Goal: Information Seeking & Learning: Find specific fact

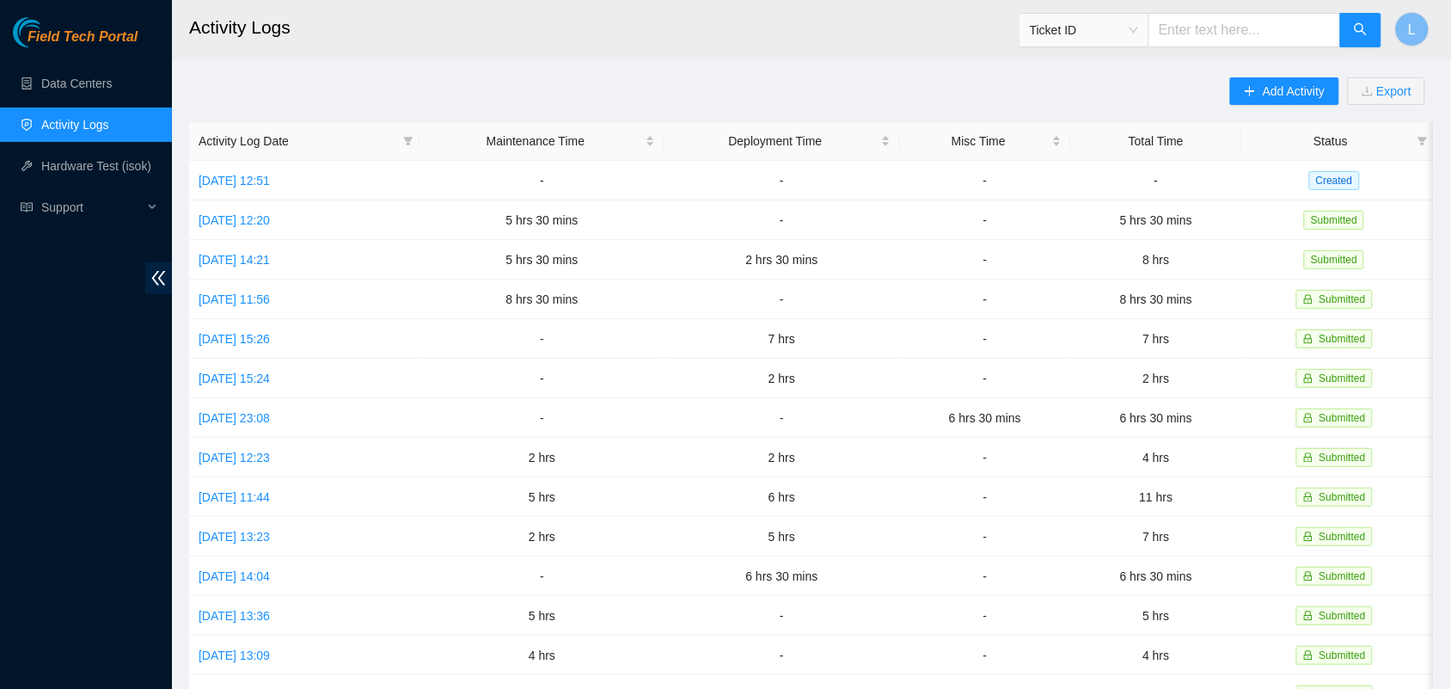
click at [486, 91] on div "Add Activity Export Activity Log Date Maintenance Time Deployment Time Misc Tim…" at bounding box center [811, 541] width 1245 height 929
click at [75, 90] on link "Data Centers" at bounding box center [76, 84] width 71 height 14
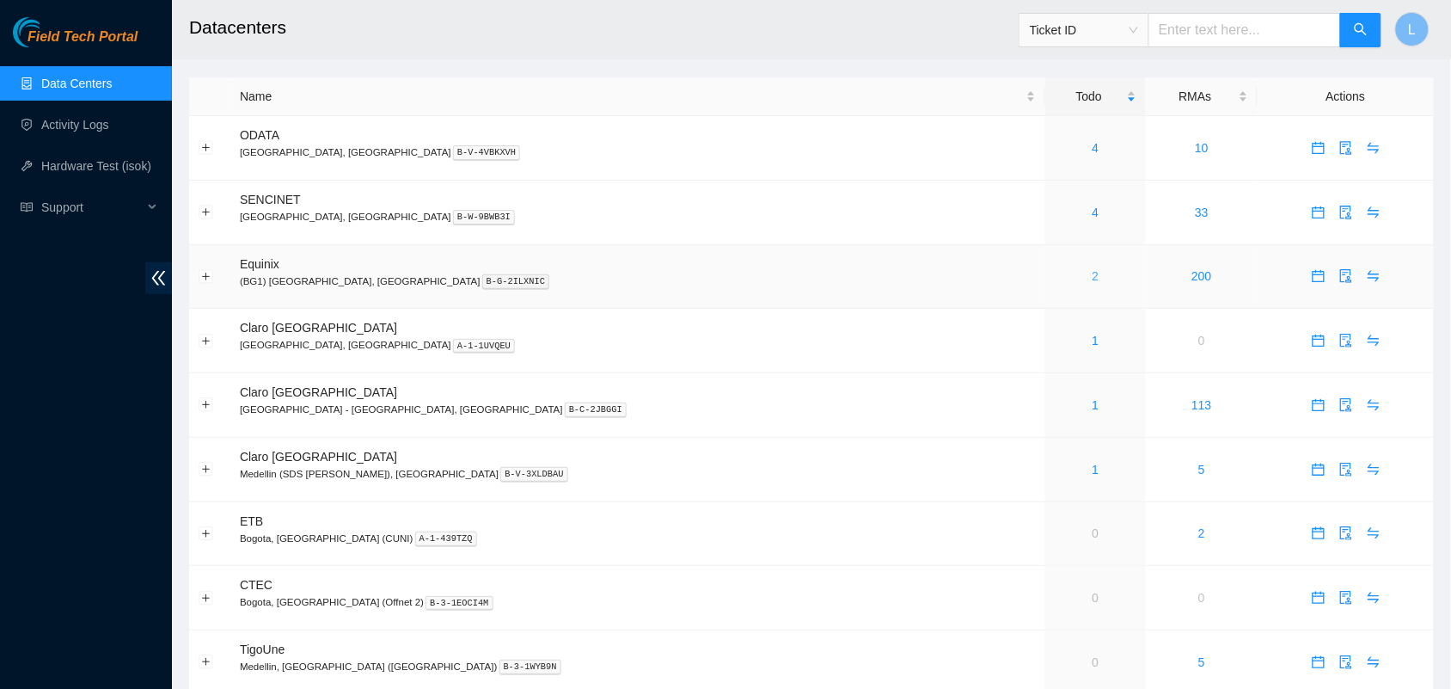
click at [1093, 280] on link "2" at bounding box center [1096, 276] width 7 height 14
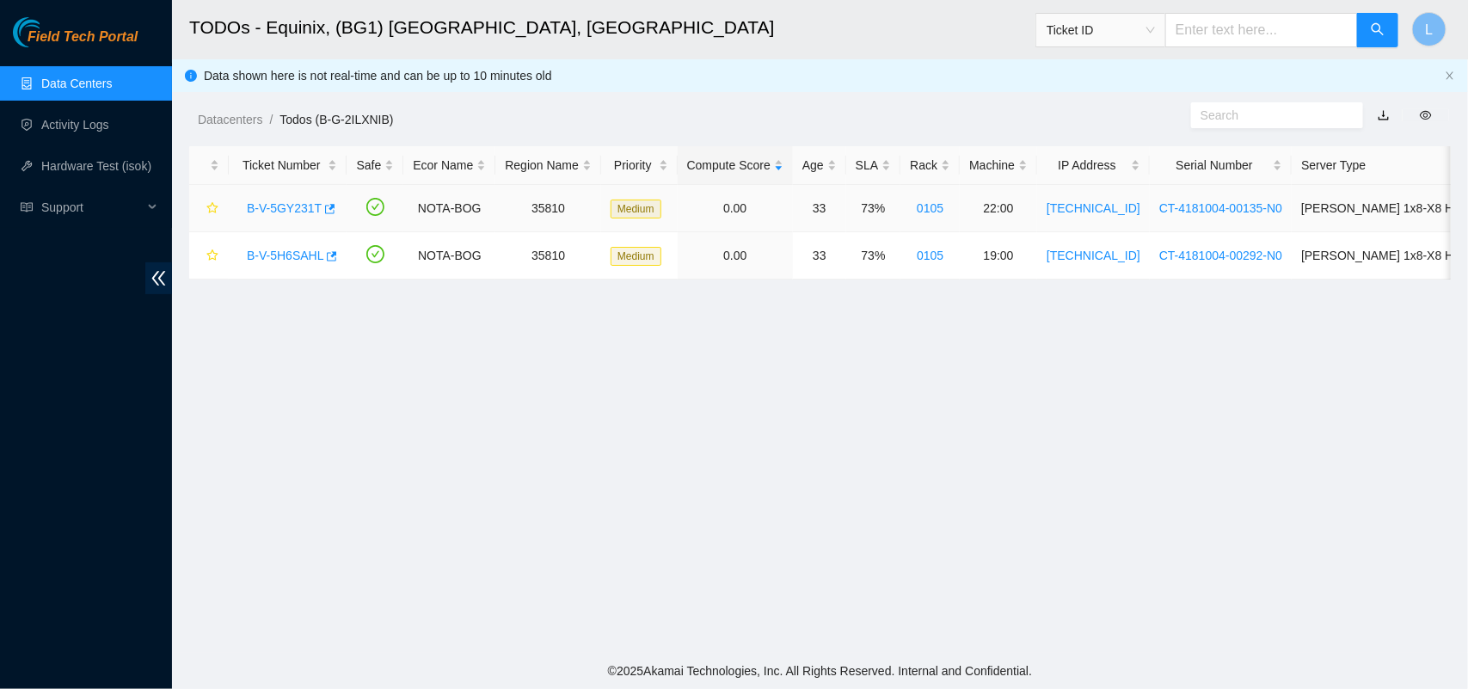
click at [277, 207] on link "B-V-5GY231T" at bounding box center [284, 208] width 75 height 14
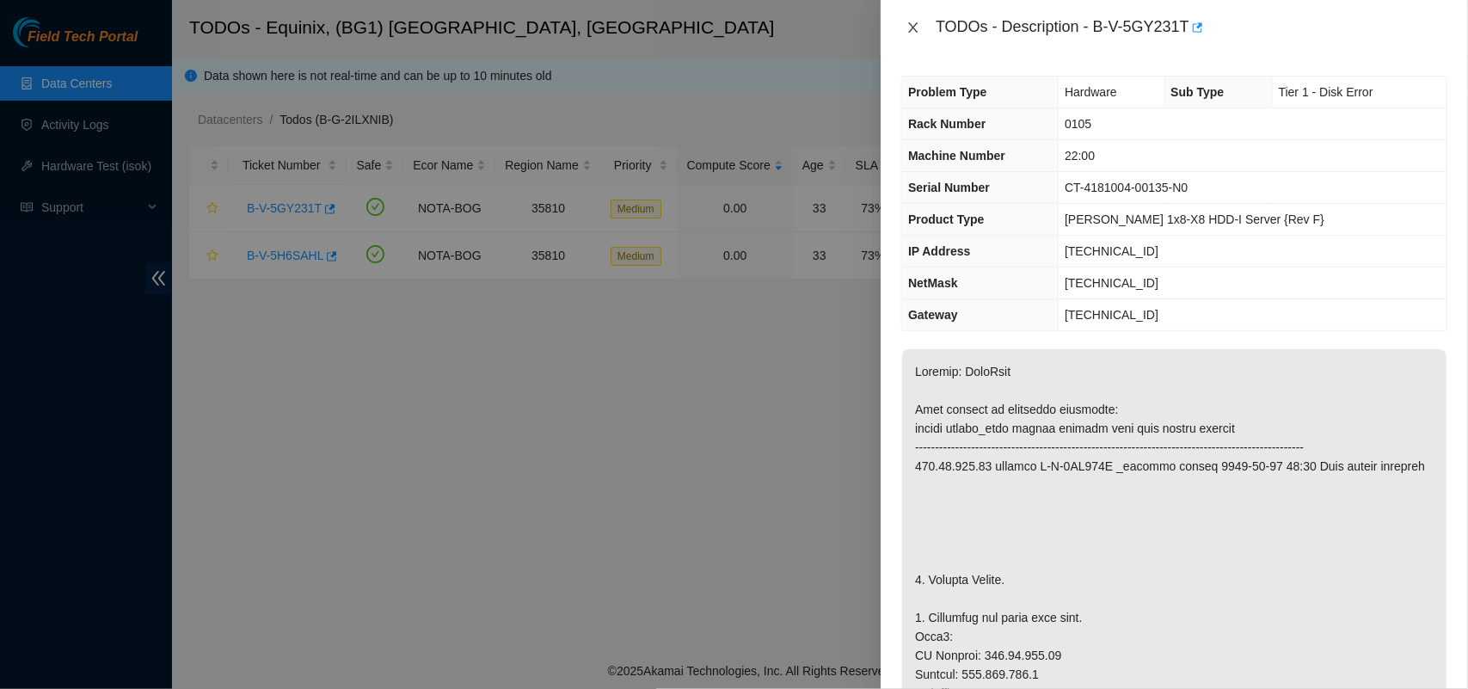
click at [924, 26] on button "Close" at bounding box center [913, 28] width 24 height 16
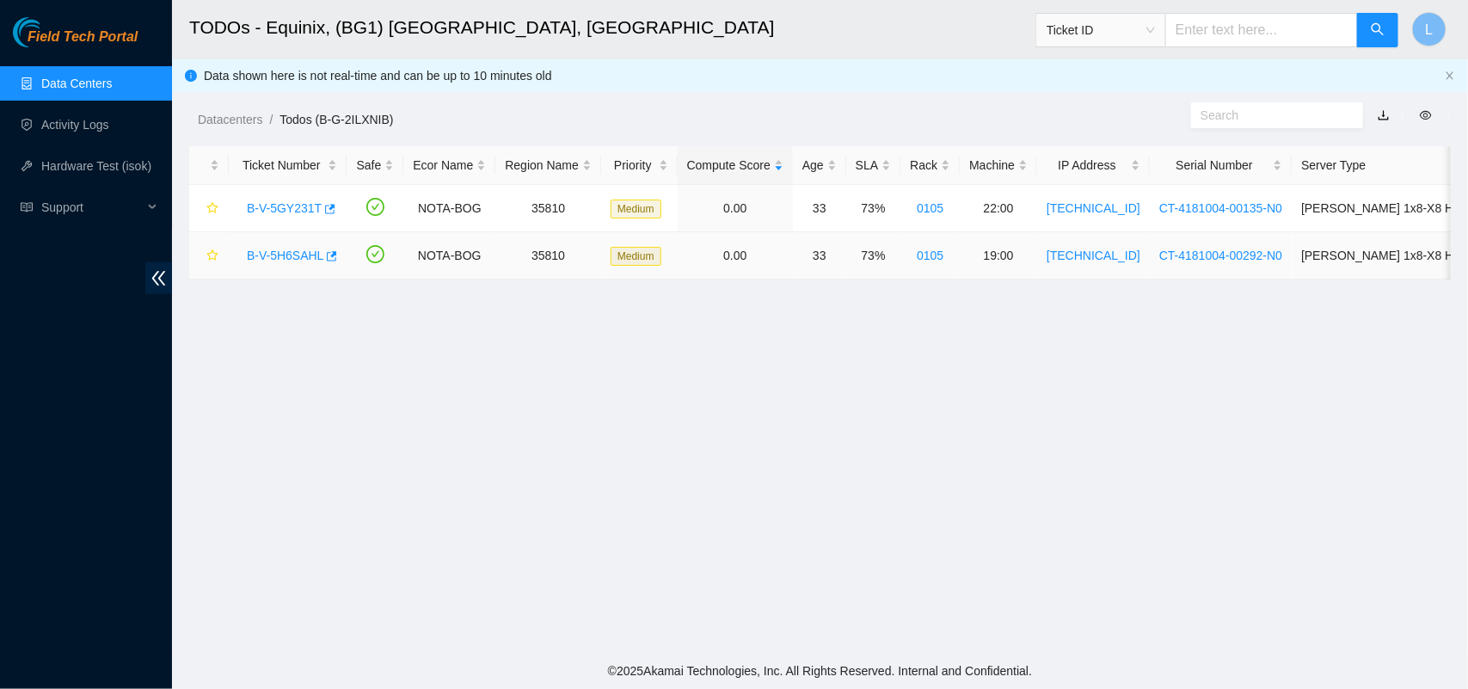
click at [284, 251] on link "B-V-5H6SAHL" at bounding box center [285, 255] width 77 height 14
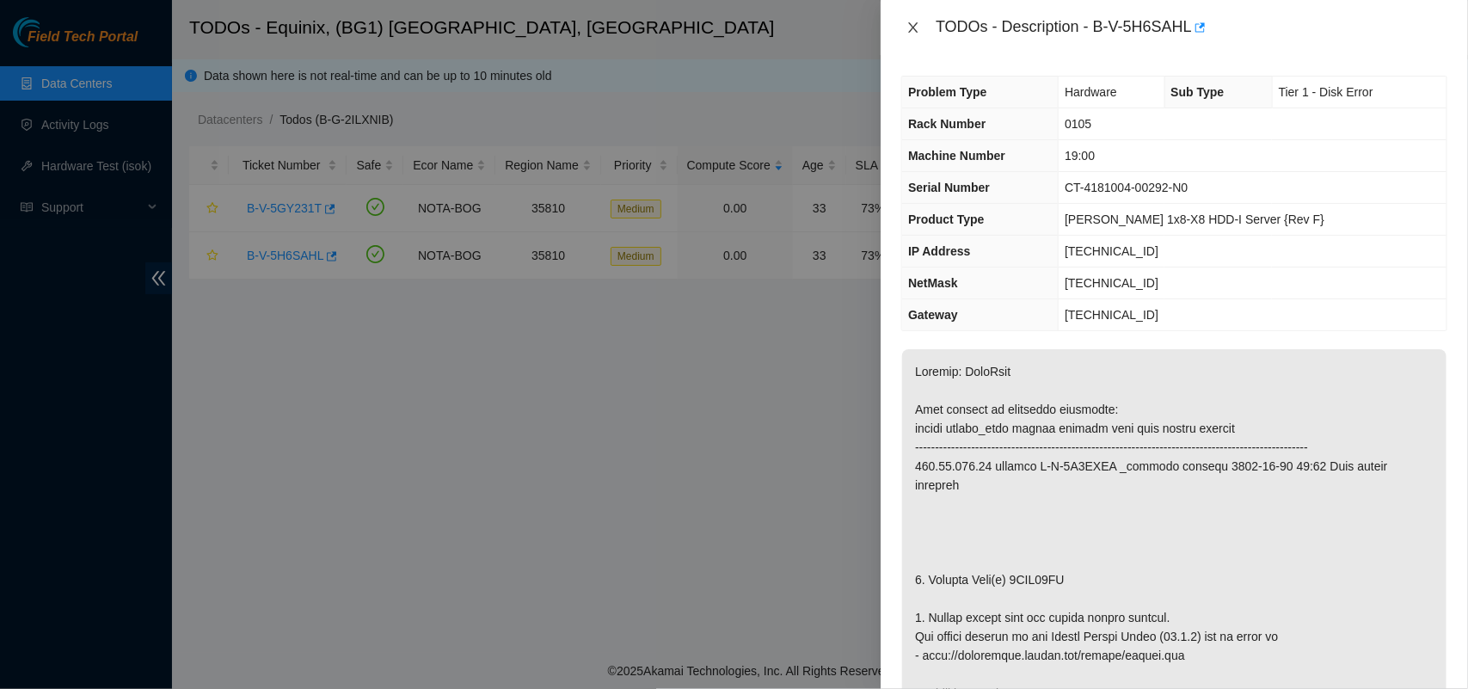
click at [903, 24] on button "Close" at bounding box center [913, 28] width 24 height 16
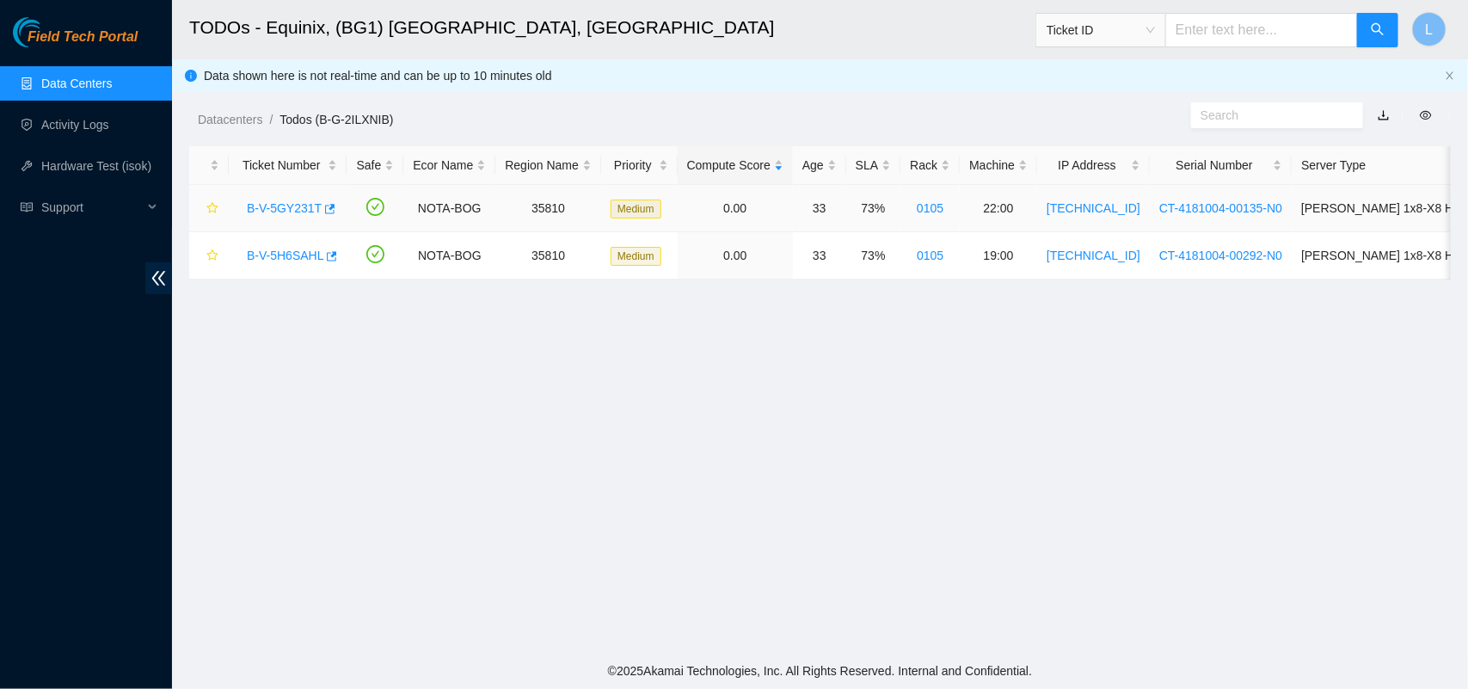
click at [271, 212] on link "B-V-5GY231T" at bounding box center [284, 208] width 75 height 14
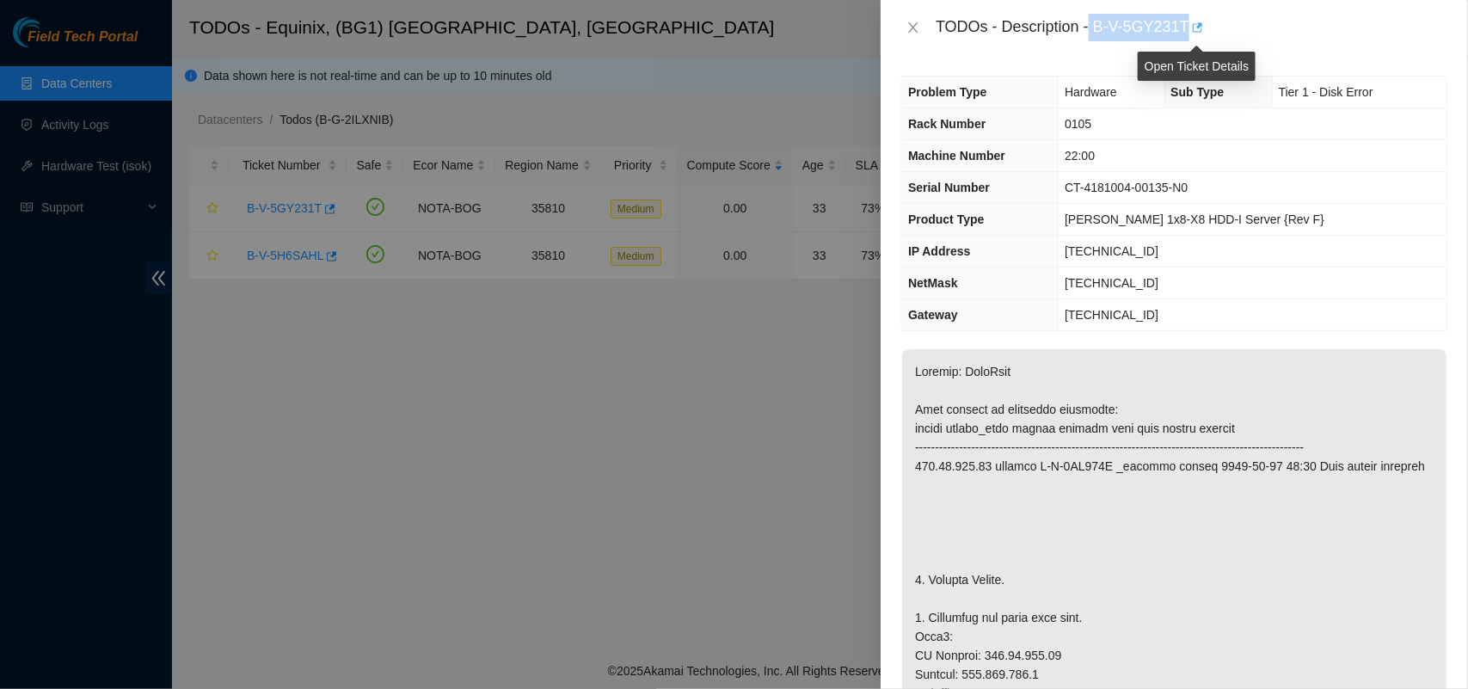
drag, startPoint x: 1089, startPoint y: 27, endPoint x: 1188, endPoint y: 34, distance: 99.2
click at [1188, 34] on div "TODOs - Description - B-V-5GY231T" at bounding box center [1191, 28] width 512 height 28
copy div "B-V-5GY231T"
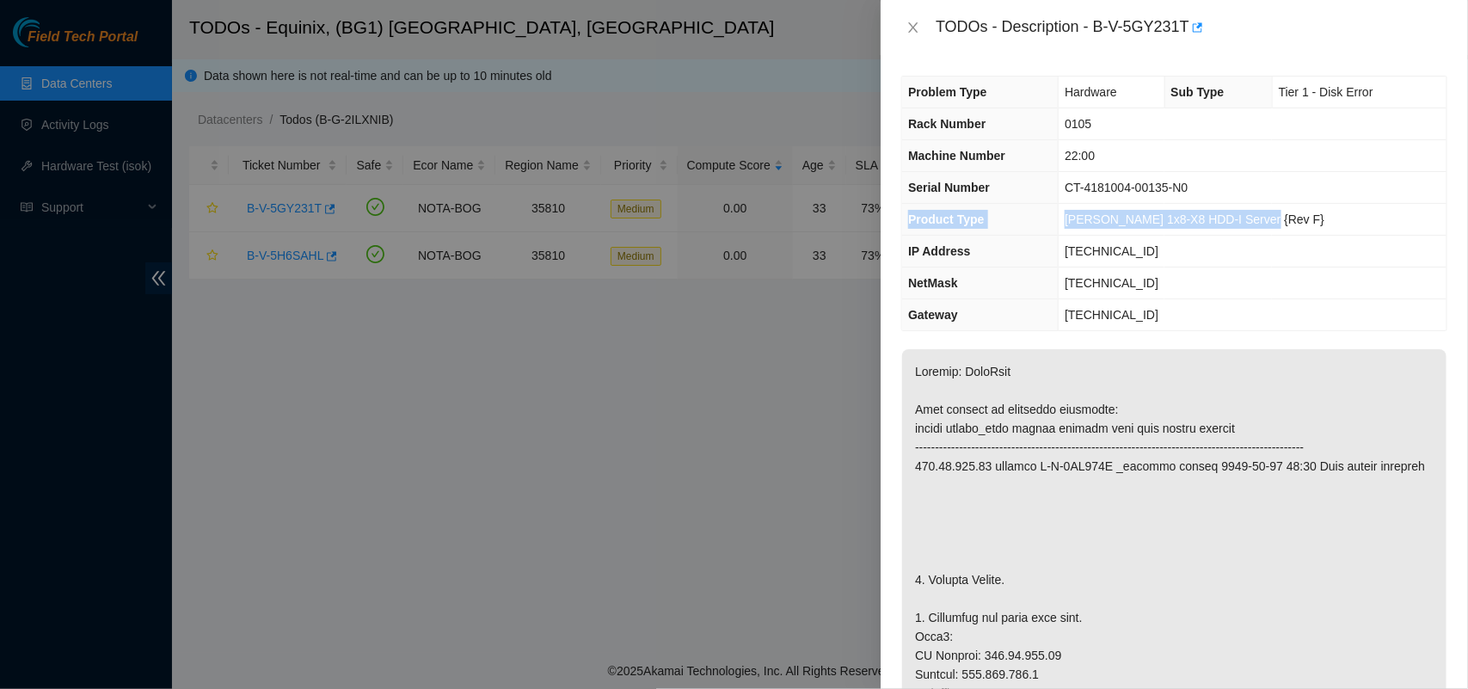
drag, startPoint x: 937, startPoint y: 216, endPoint x: 1272, endPoint y: 222, distance: 335.4
click at [1272, 222] on tr "Product Type [PERSON_NAME] 1x8-X8 HDD-I Server {Rev F}" at bounding box center [1174, 220] width 544 height 32
copy tr "Product Type [PERSON_NAME] 1x8-X8 HDD-I Server {Rev F}"
click at [1205, 252] on td "[TECHNICAL_ID]" at bounding box center [1252, 252] width 388 height 32
drag, startPoint x: 1286, startPoint y: 212, endPoint x: 1075, endPoint y: 224, distance: 211.9
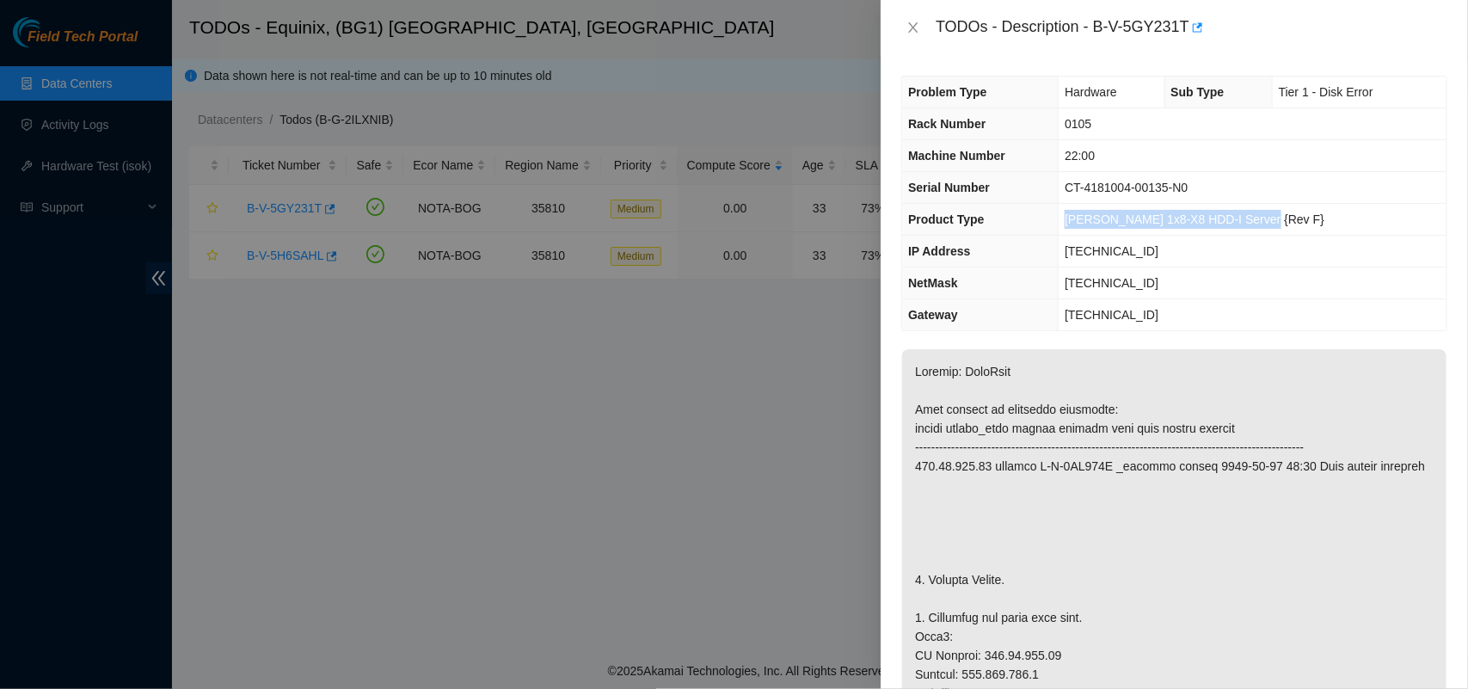
click at [1075, 224] on td "[PERSON_NAME] 1x8-X8 HDD-I Server {Rev F}" at bounding box center [1252, 220] width 388 height 32
copy span "[PERSON_NAME] 1x8-X8 HDD-I Server {Rev F}"
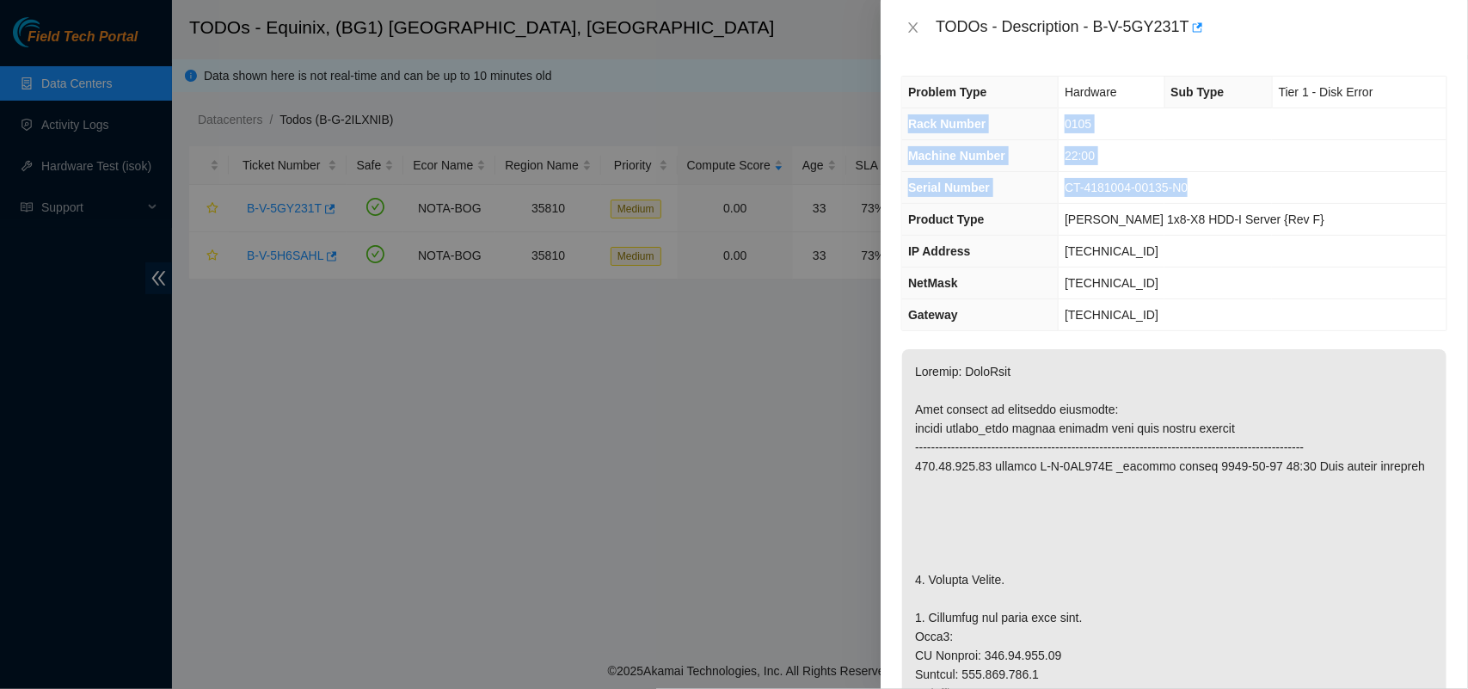
drag, startPoint x: 907, startPoint y: 126, endPoint x: 1227, endPoint y: 192, distance: 326.4
click at [1227, 192] on tbody "Problem Type Hardware Sub Type Tier 1 - Disk Error Rack Number 0105 Machine Num…" at bounding box center [1174, 204] width 544 height 254
copy tbody "Rack Number 0105 Machine Number 22:00 Serial Number CT-4181004-00135-N0"
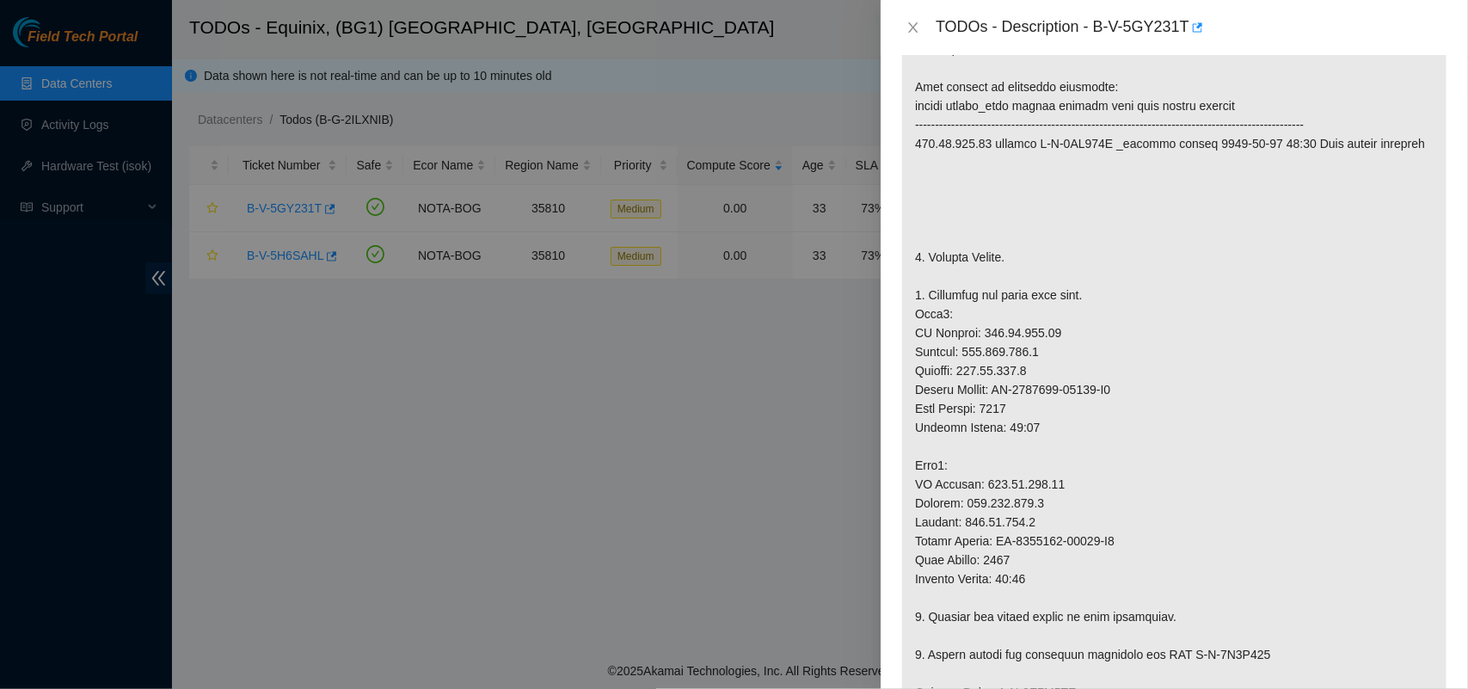
scroll to position [338, 0]
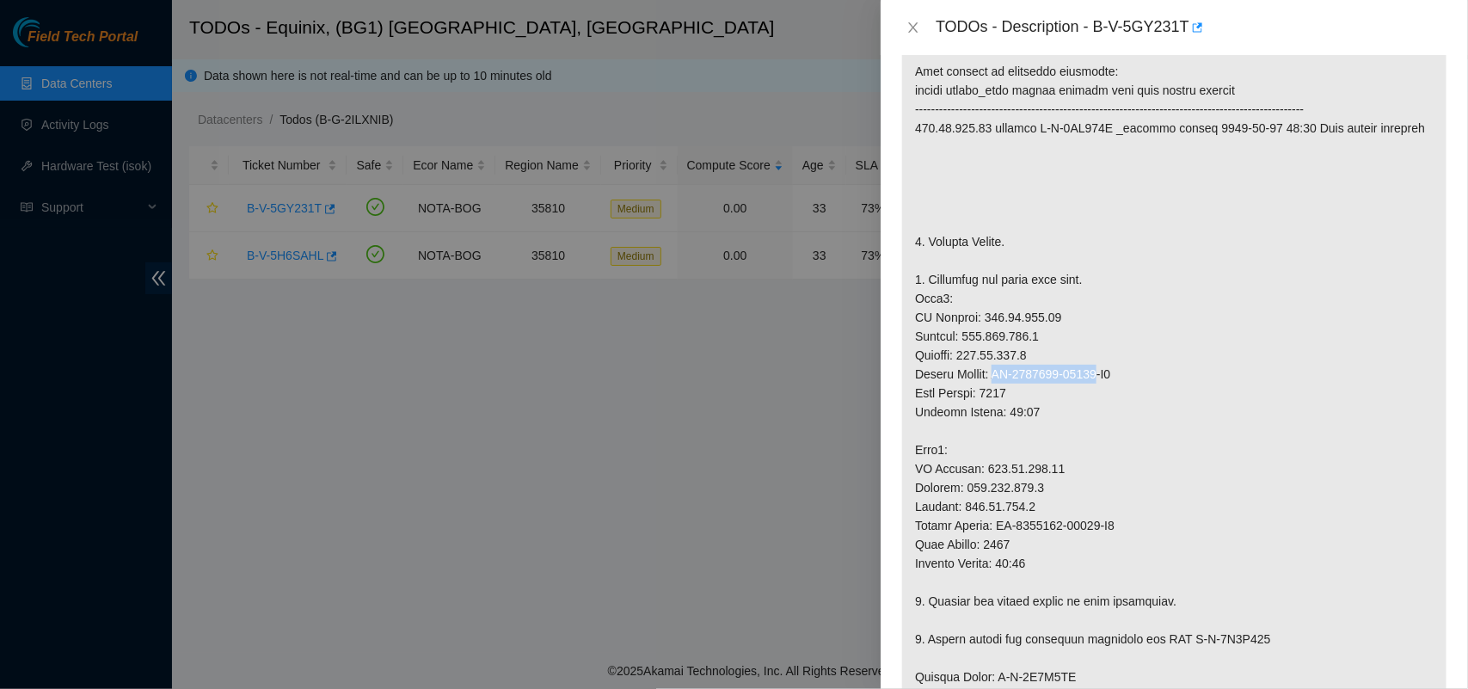
drag, startPoint x: 997, startPoint y: 372, endPoint x: 1099, endPoint y: 368, distance: 101.5
click at [1099, 368] on p at bounding box center [1174, 449] width 544 height 877
copy p "CT-4181004-00225"
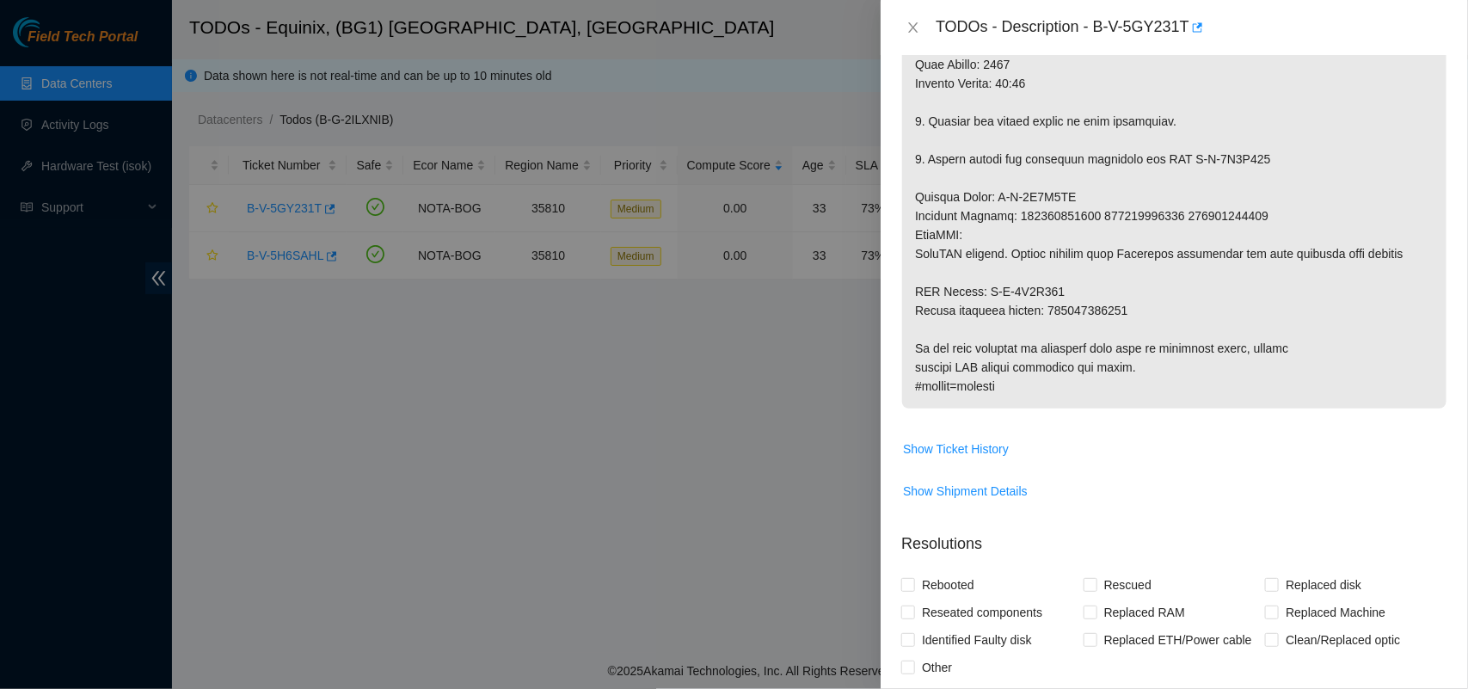
scroll to position [798, 0]
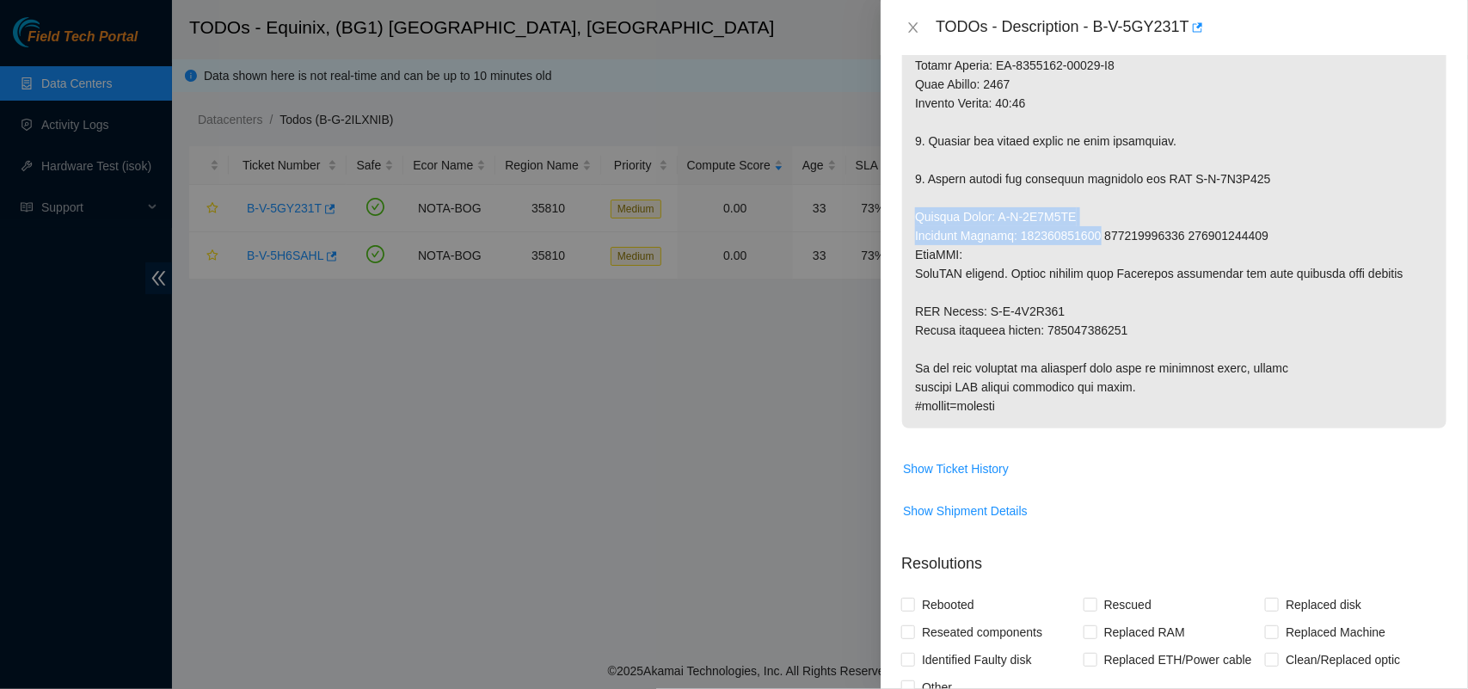
drag, startPoint x: 913, startPoint y: 219, endPoint x: 1095, endPoint y: 238, distance: 182.4
copy p "Service Order: B-V-5H1G6ZW Tracking Numbers: 414739598341"
click at [917, 27] on icon "close" at bounding box center [913, 28] width 14 height 14
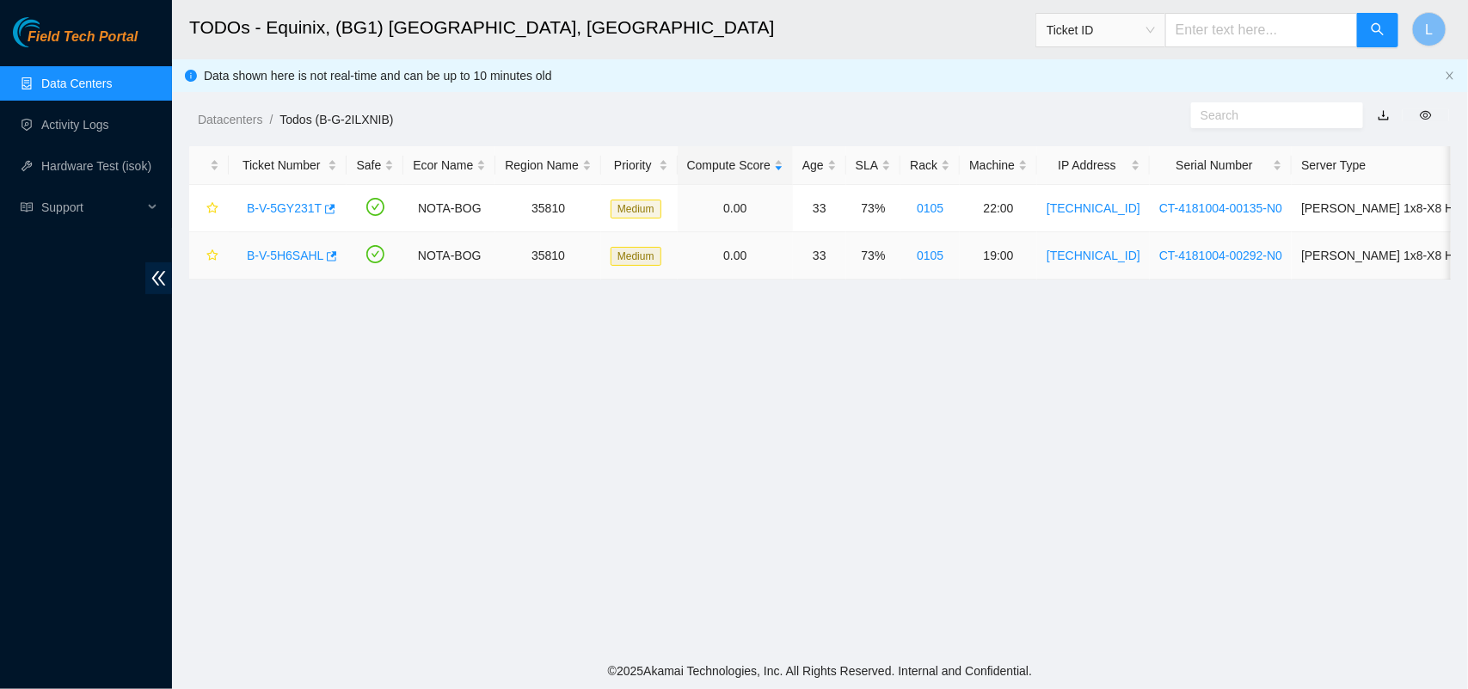
click at [271, 255] on link "B-V-5H6SAHL" at bounding box center [285, 255] width 77 height 14
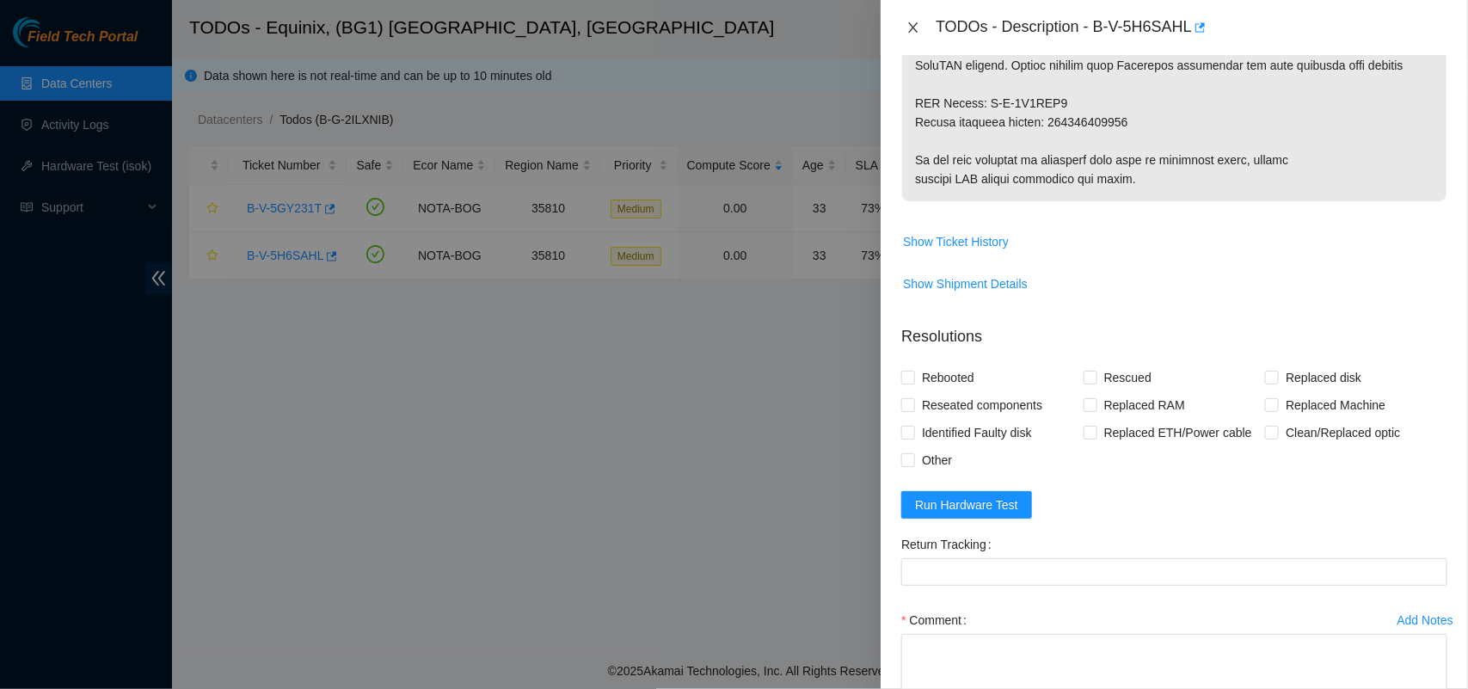
click at [912, 28] on icon "close" at bounding box center [913, 27] width 9 height 10
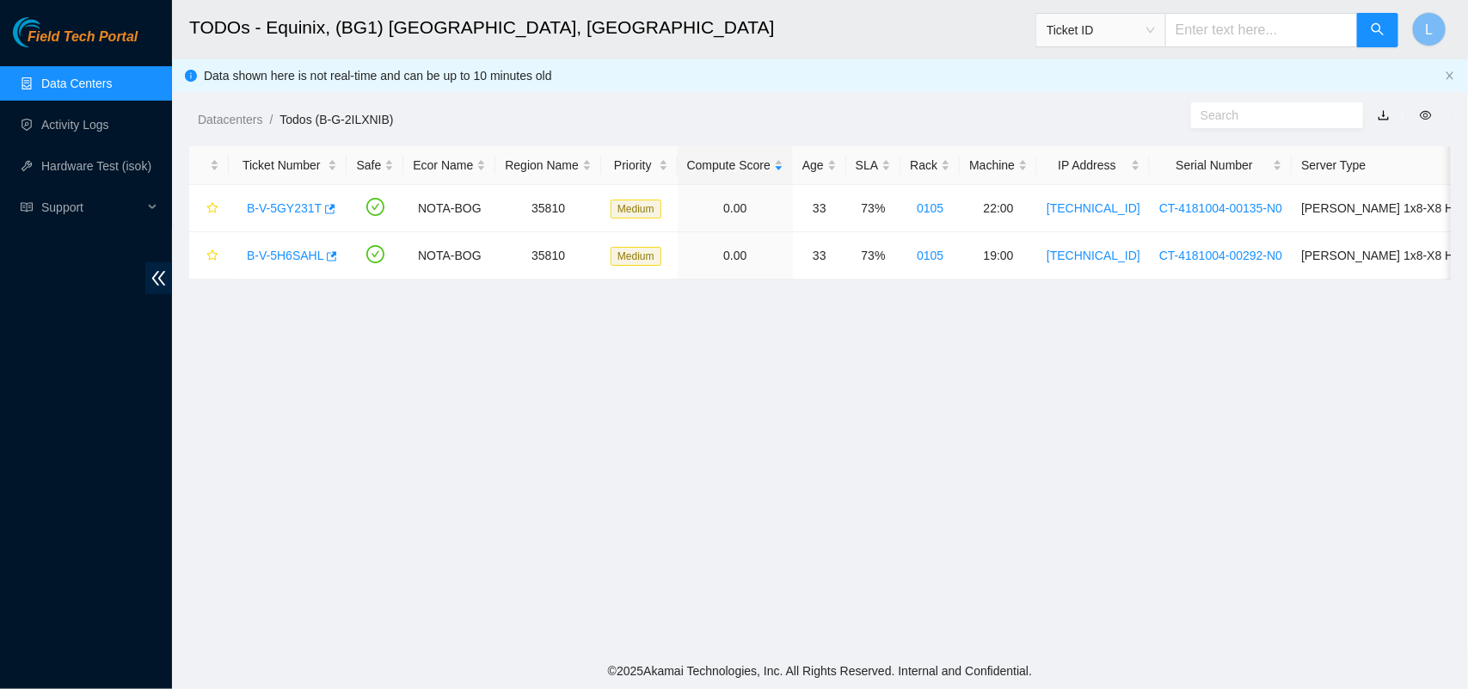
scroll to position [473, 0]
click at [281, 254] on link "B-V-5H6SAHL" at bounding box center [285, 255] width 77 height 14
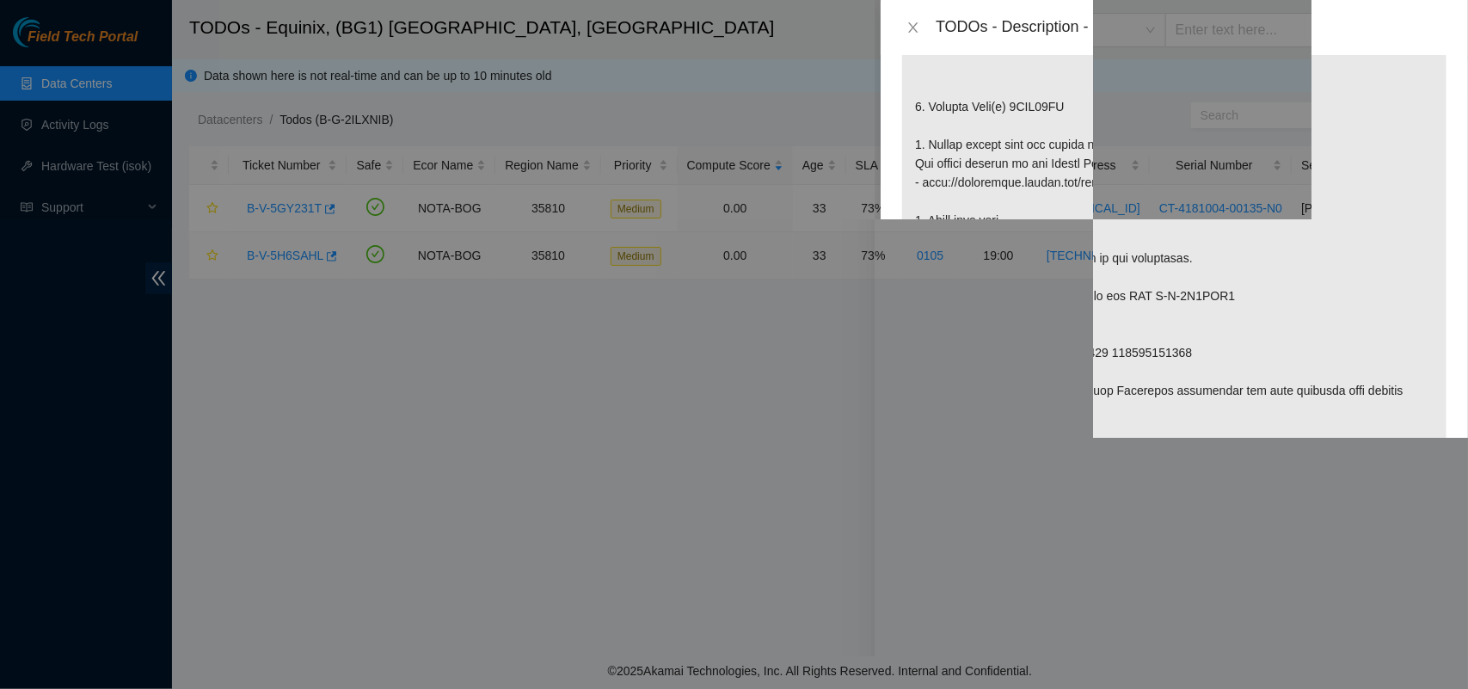
scroll to position [798, 0]
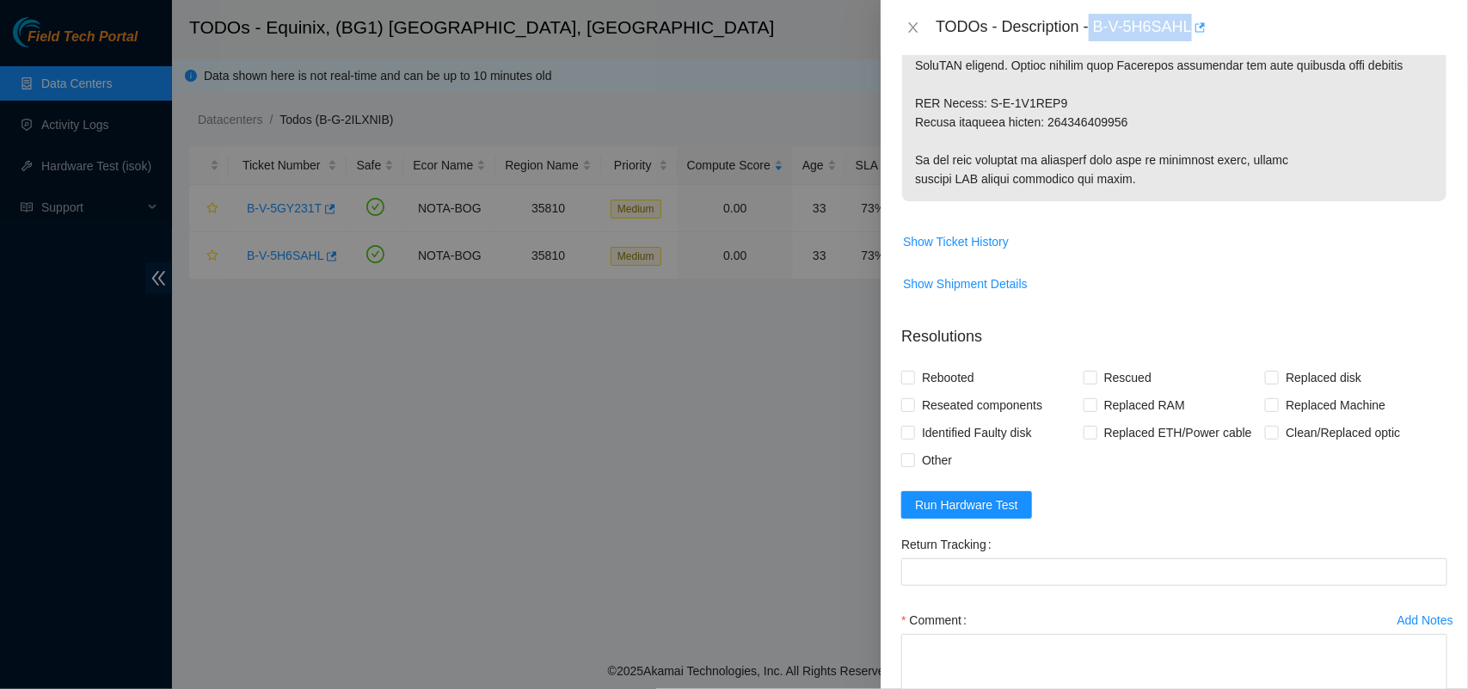
drag, startPoint x: 1089, startPoint y: 30, endPoint x: 1196, endPoint y: 32, distance: 106.6
click at [1196, 32] on div "TODOs - Description - B-V-5H6SAHL" at bounding box center [1191, 28] width 512 height 28
copy div "B-V-5H6SAHL"
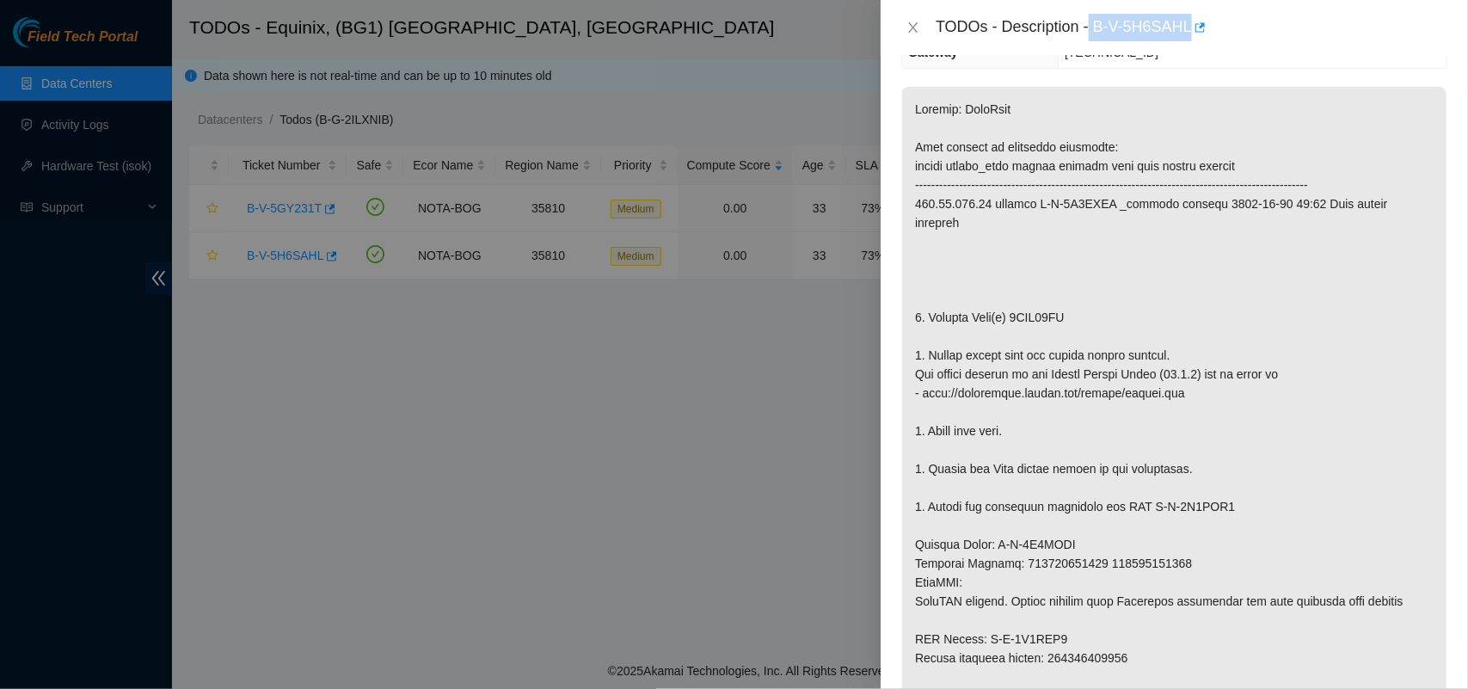
scroll to position [271, 0]
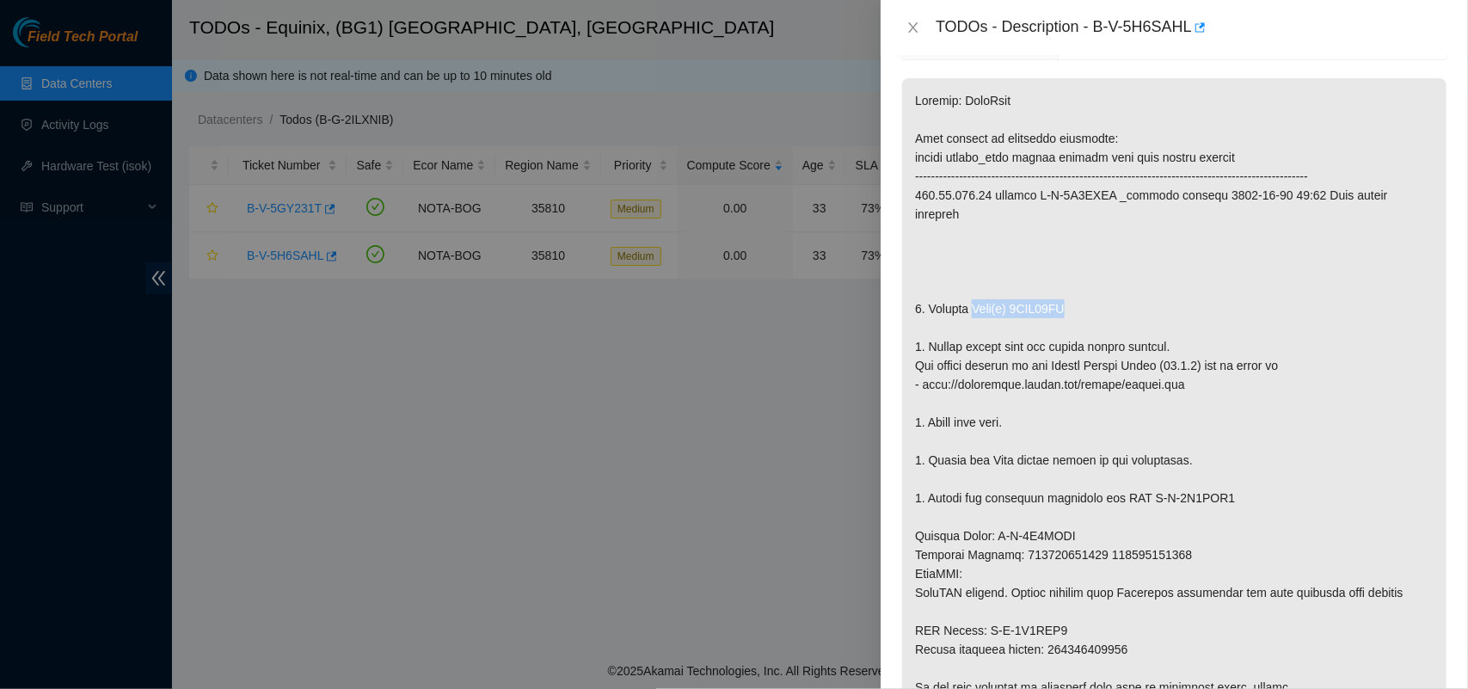
drag, startPoint x: 972, startPoint y: 292, endPoint x: 1094, endPoint y: 295, distance: 121.3
click at [1094, 295] on p at bounding box center [1174, 403] width 544 height 650
copy p "Disk(s) 0DGU43WF"
drag, startPoint x: 914, startPoint y: 517, endPoint x: 1094, endPoint y: 534, distance: 180.5
click at [1094, 534] on p at bounding box center [1174, 403] width 544 height 650
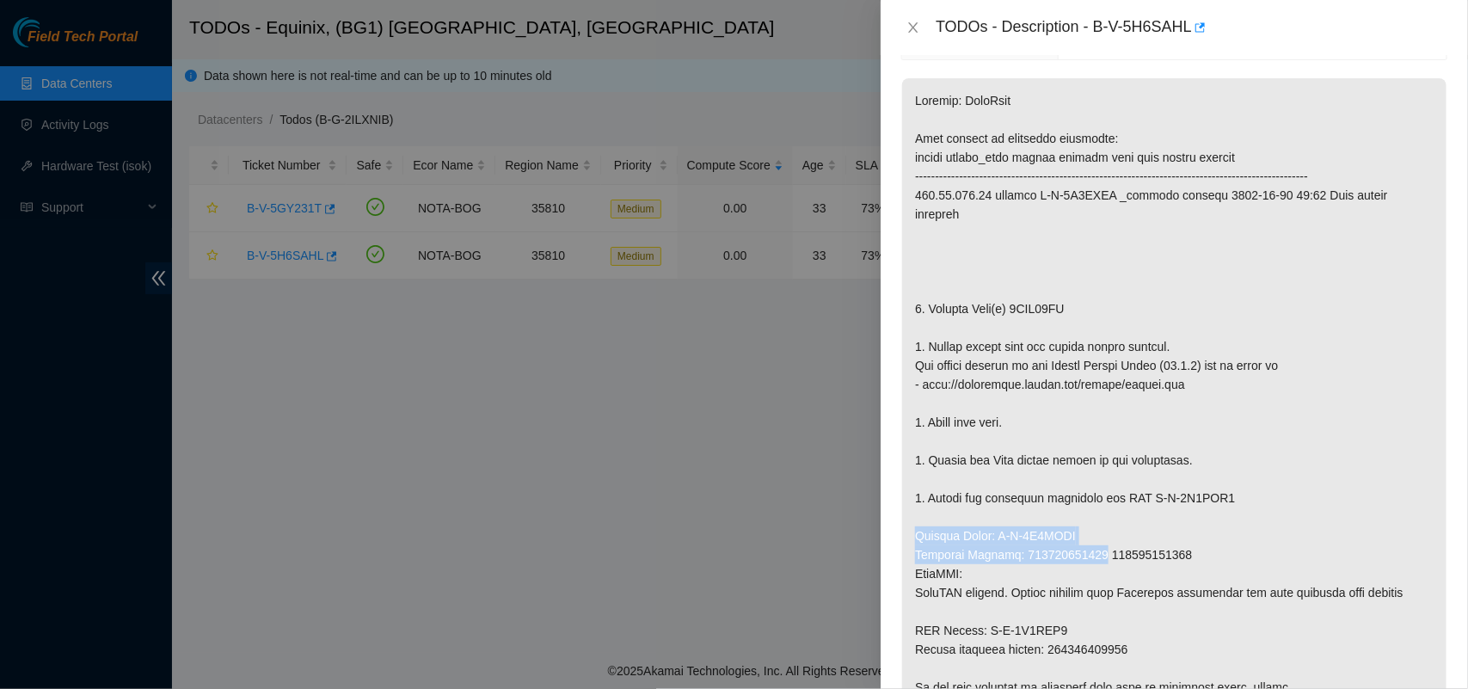
copy p "Service Order: B-V-5H7TKDV Tracking Numbers: 425421525674"
click at [917, 22] on icon "close" at bounding box center [913, 28] width 14 height 14
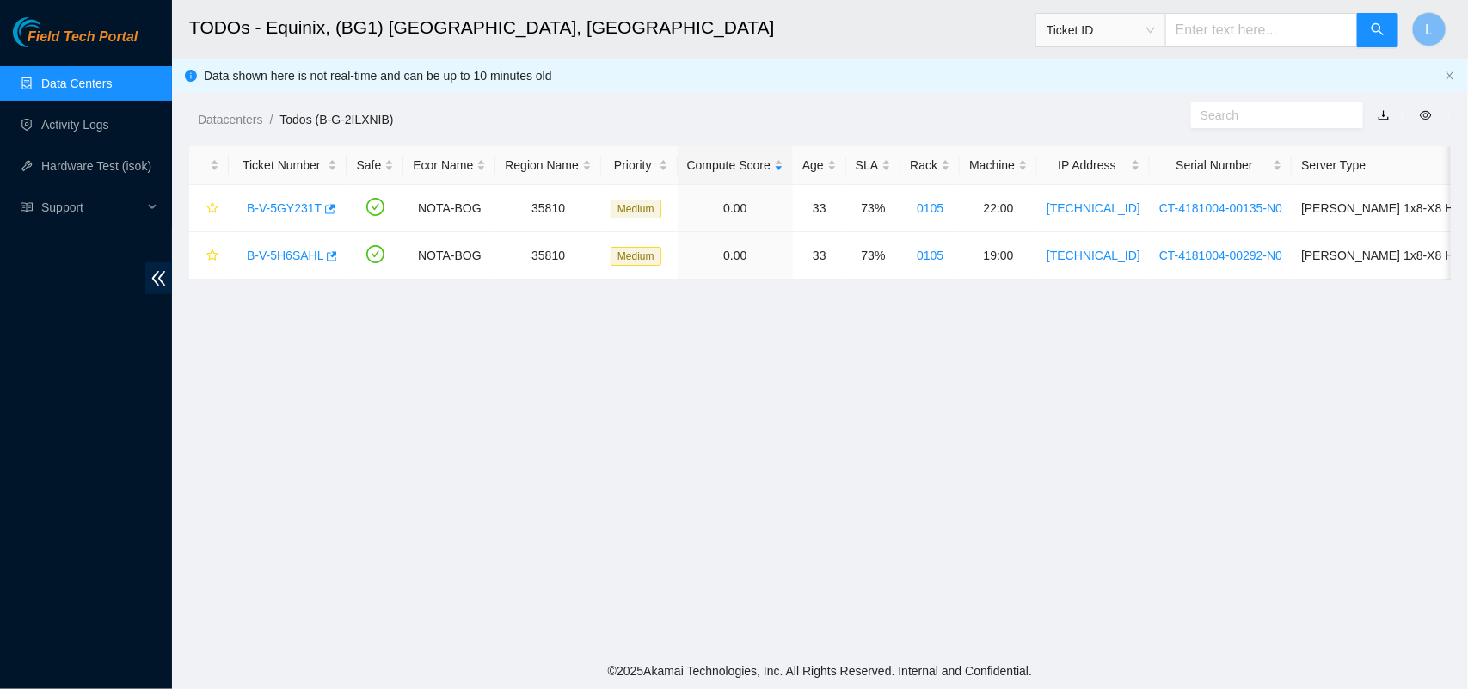
click at [86, 78] on link "Data Centers" at bounding box center [76, 84] width 71 height 14
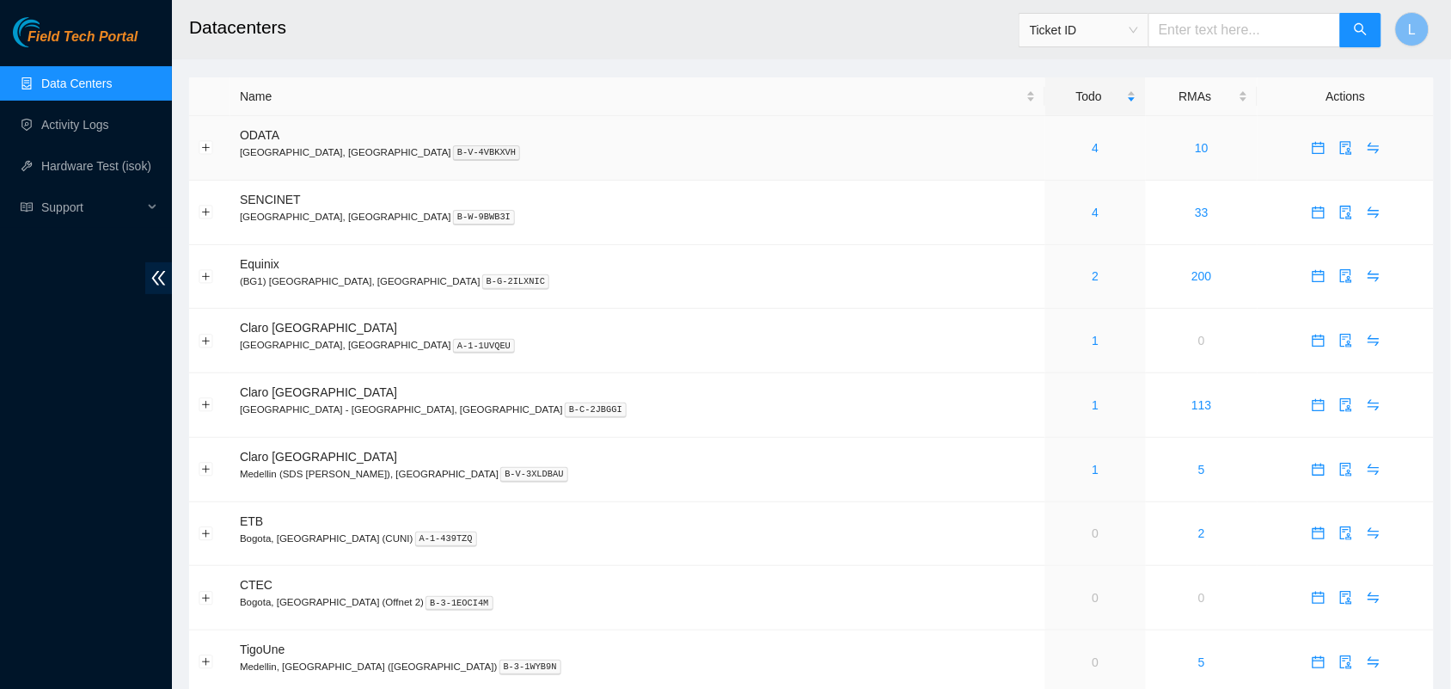
click at [1055, 146] on div "4" at bounding box center [1096, 147] width 82 height 19
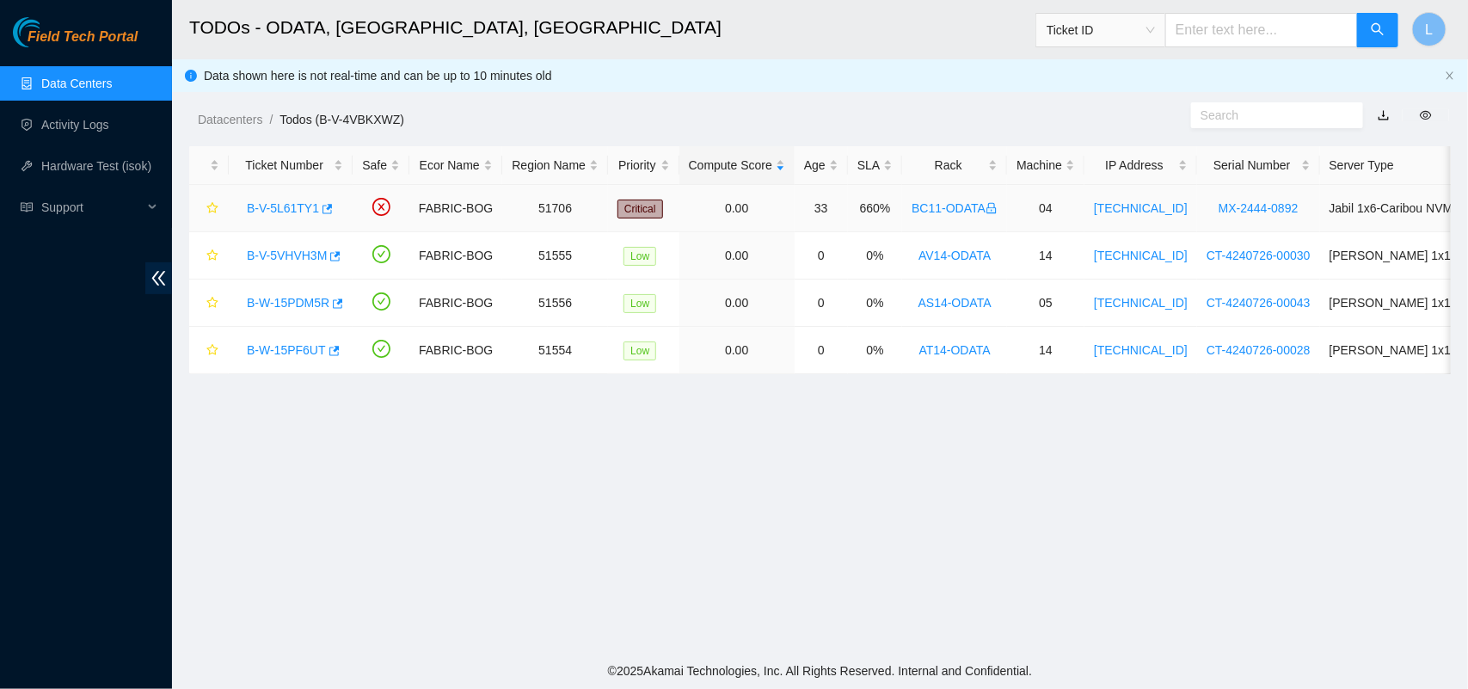
click at [252, 212] on link "B-V-5L61TY1" at bounding box center [283, 208] width 72 height 14
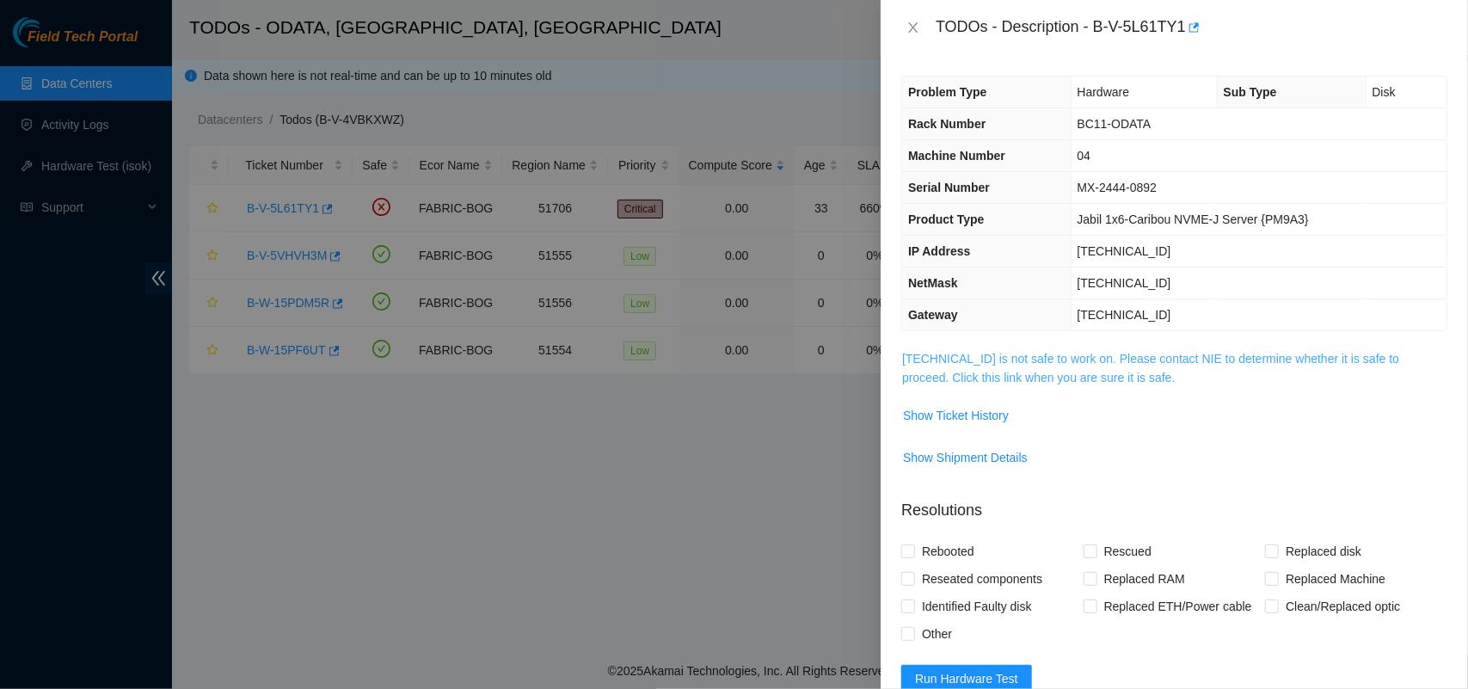
click at [1110, 374] on link "[TECHNICAL_ID] is not safe to work on. Please contact NIE to determine whether …" at bounding box center [1150, 368] width 497 height 33
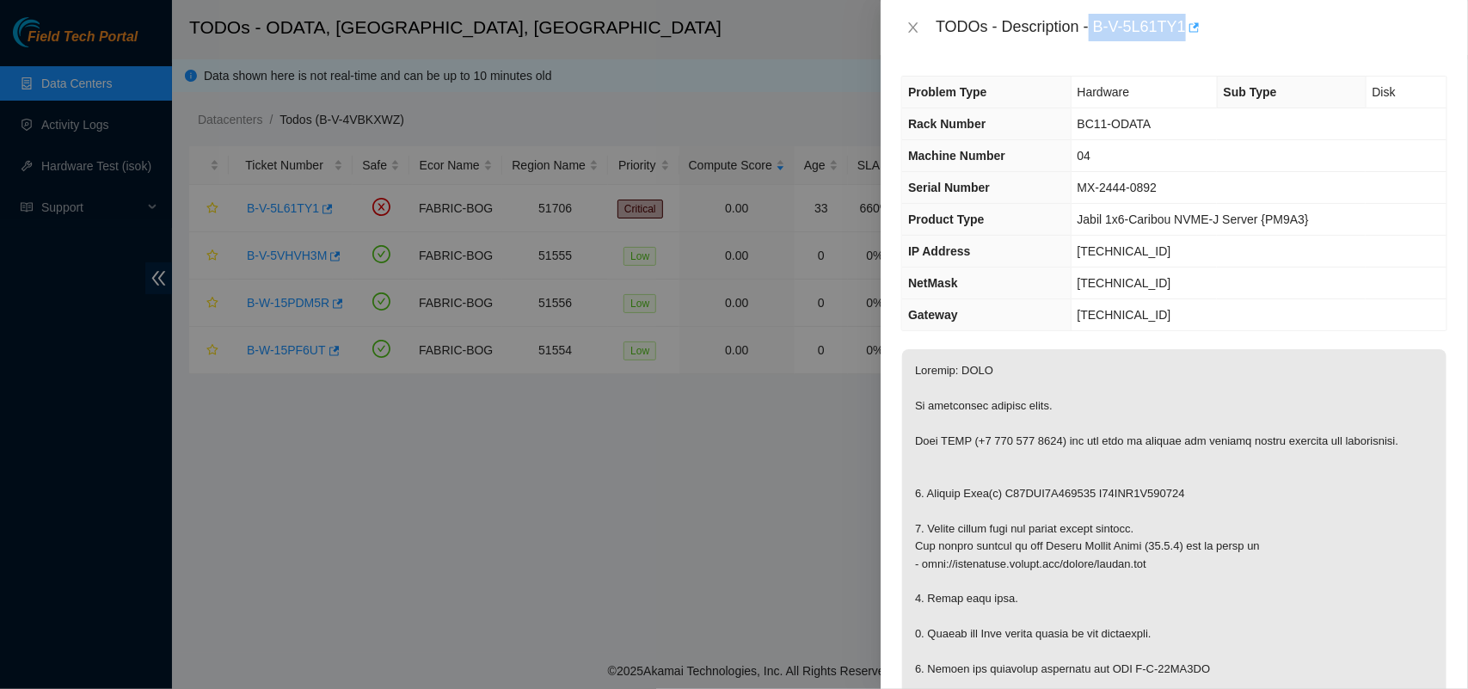
drag, startPoint x: 1092, startPoint y: 26, endPoint x: 1187, endPoint y: 28, distance: 94.6
click at [1187, 28] on div "TODOs - Description - B-V-5L61TY1" at bounding box center [1191, 28] width 512 height 28
copy div "B-V-5L61TY1"
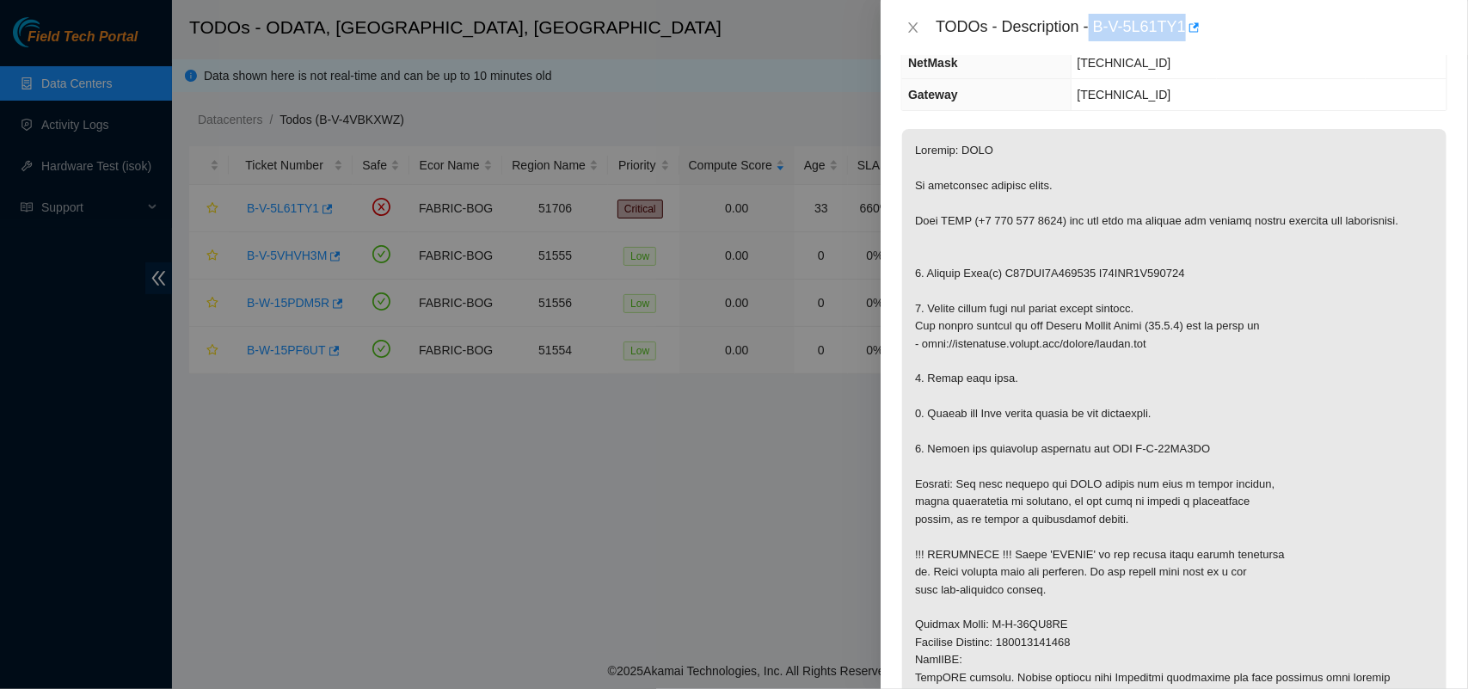
scroll to position [230, 0]
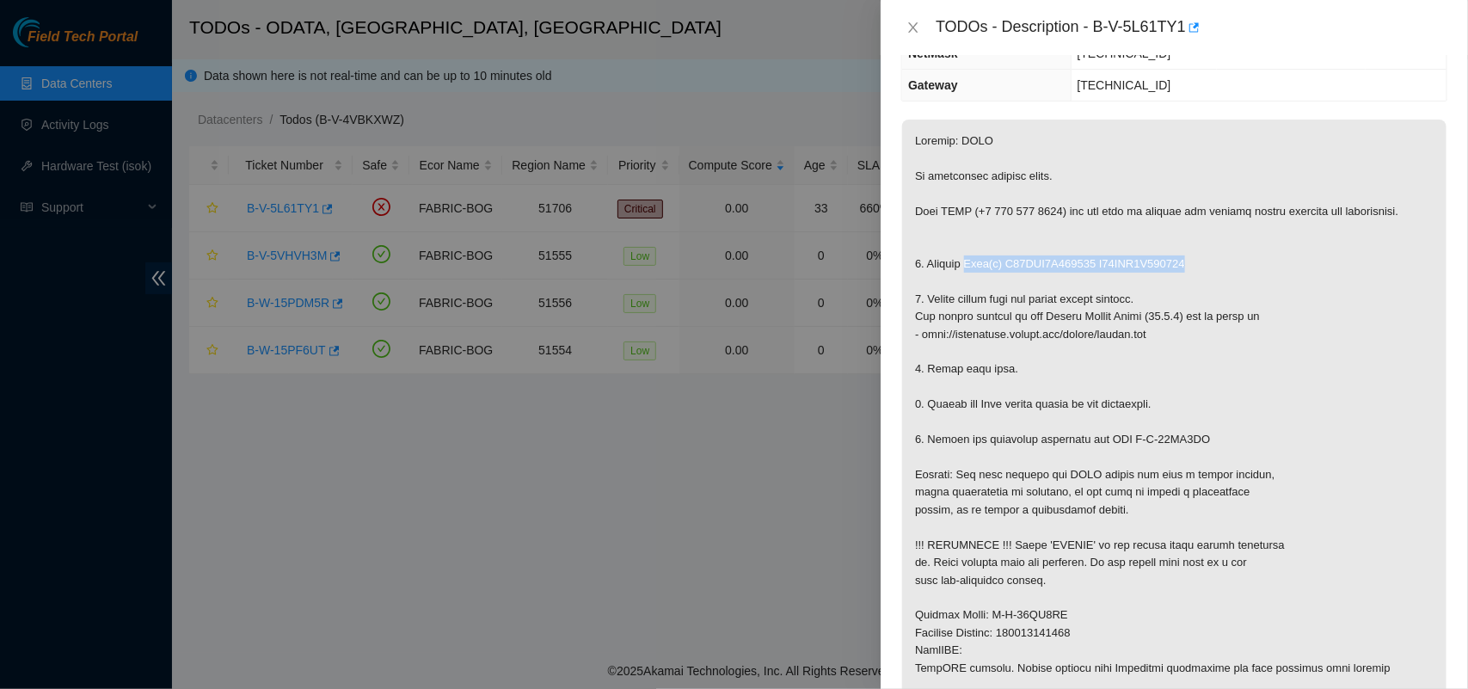
drag, startPoint x: 969, startPoint y: 265, endPoint x: 1249, endPoint y: 260, distance: 280.3
click at [1249, 260] on p at bounding box center [1174, 458] width 544 height 676
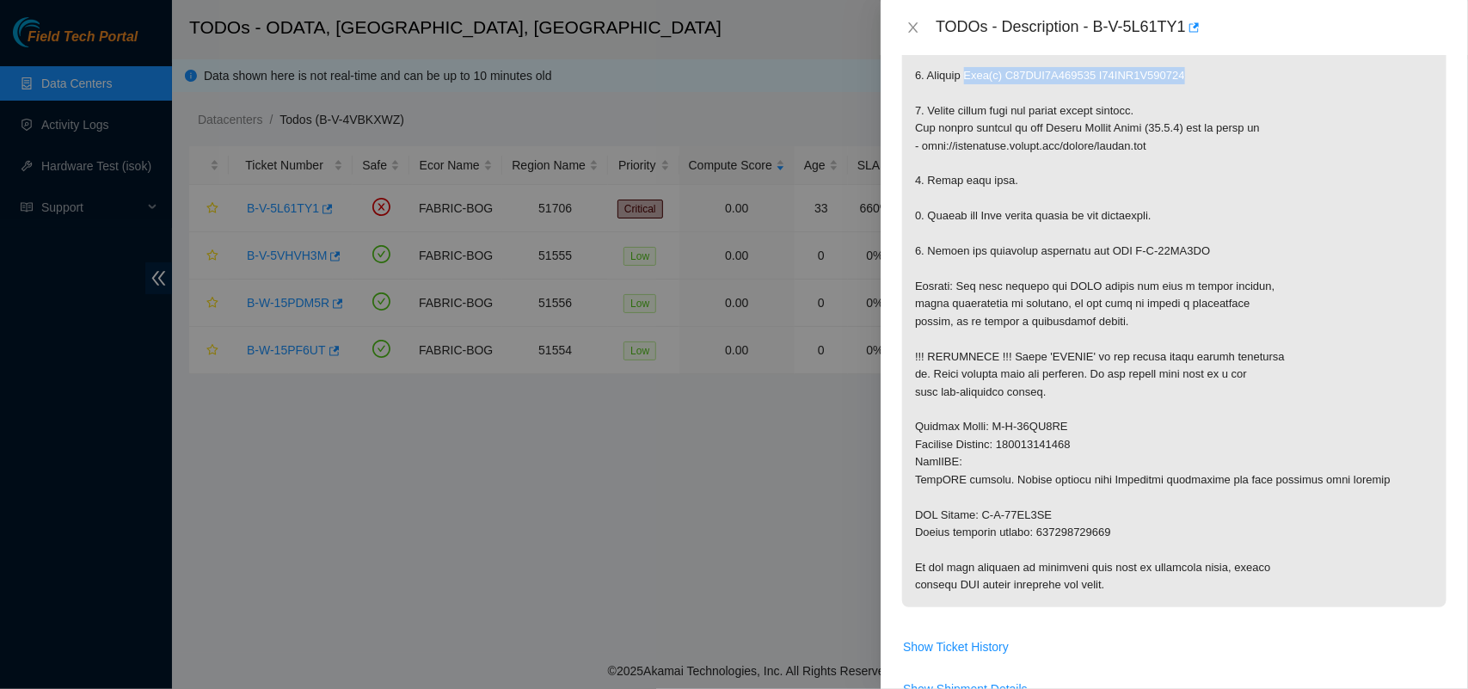
scroll to position [421, 0]
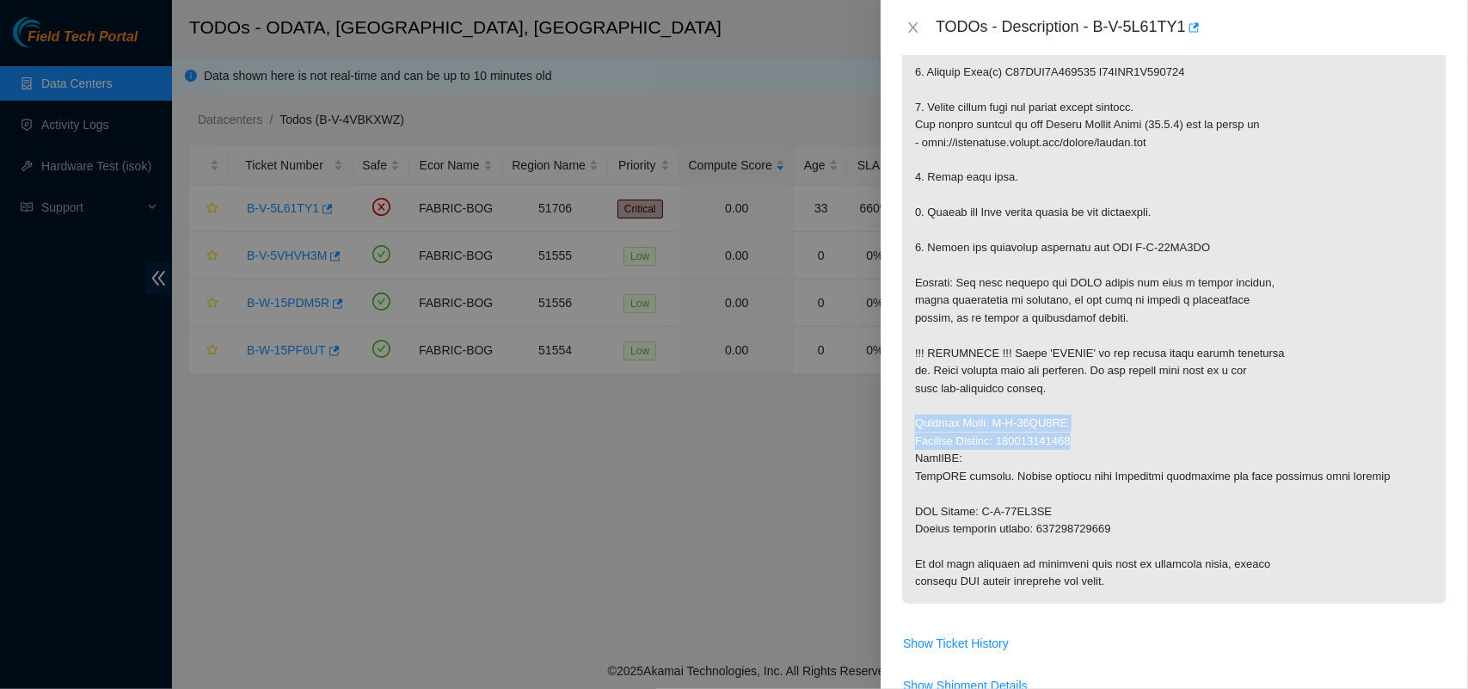
drag, startPoint x: 917, startPoint y: 424, endPoint x: 1097, endPoint y: 441, distance: 181.4
click at [1097, 441] on p at bounding box center [1174, 266] width 544 height 676
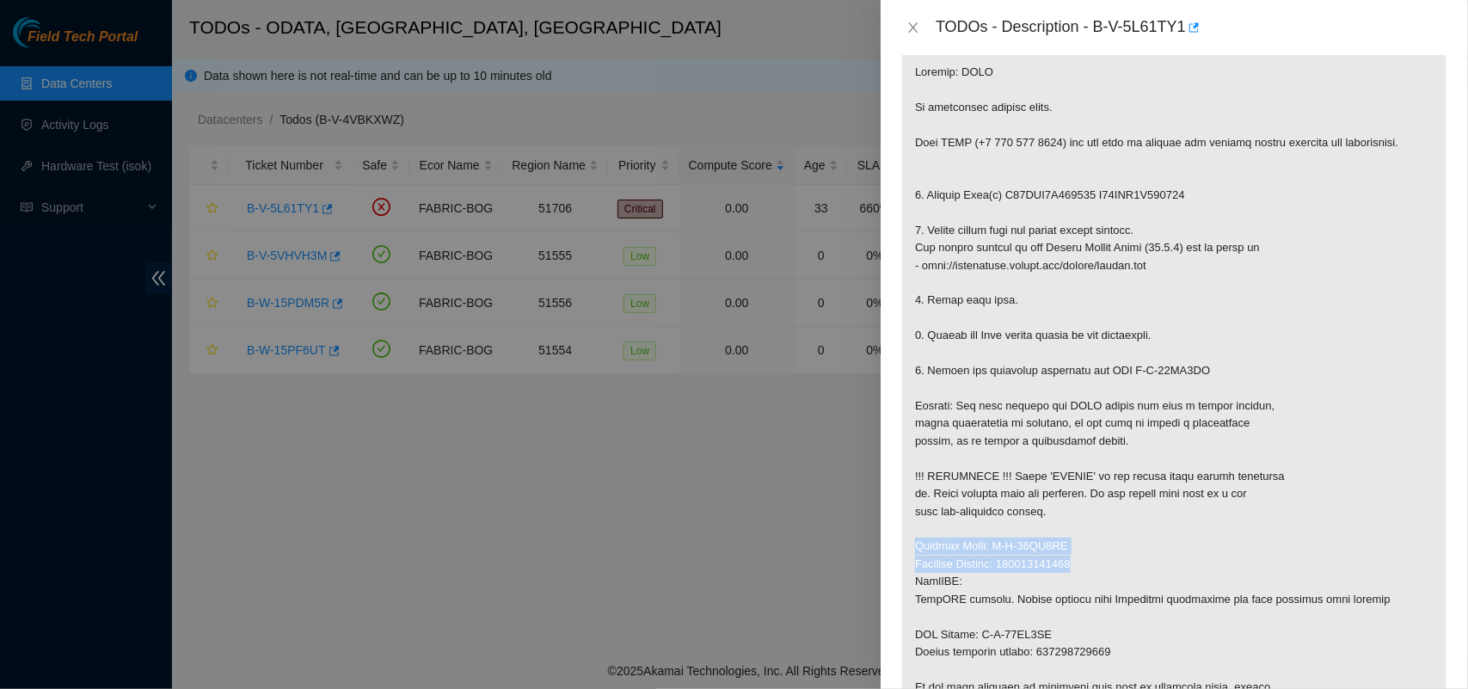
scroll to position [0, 0]
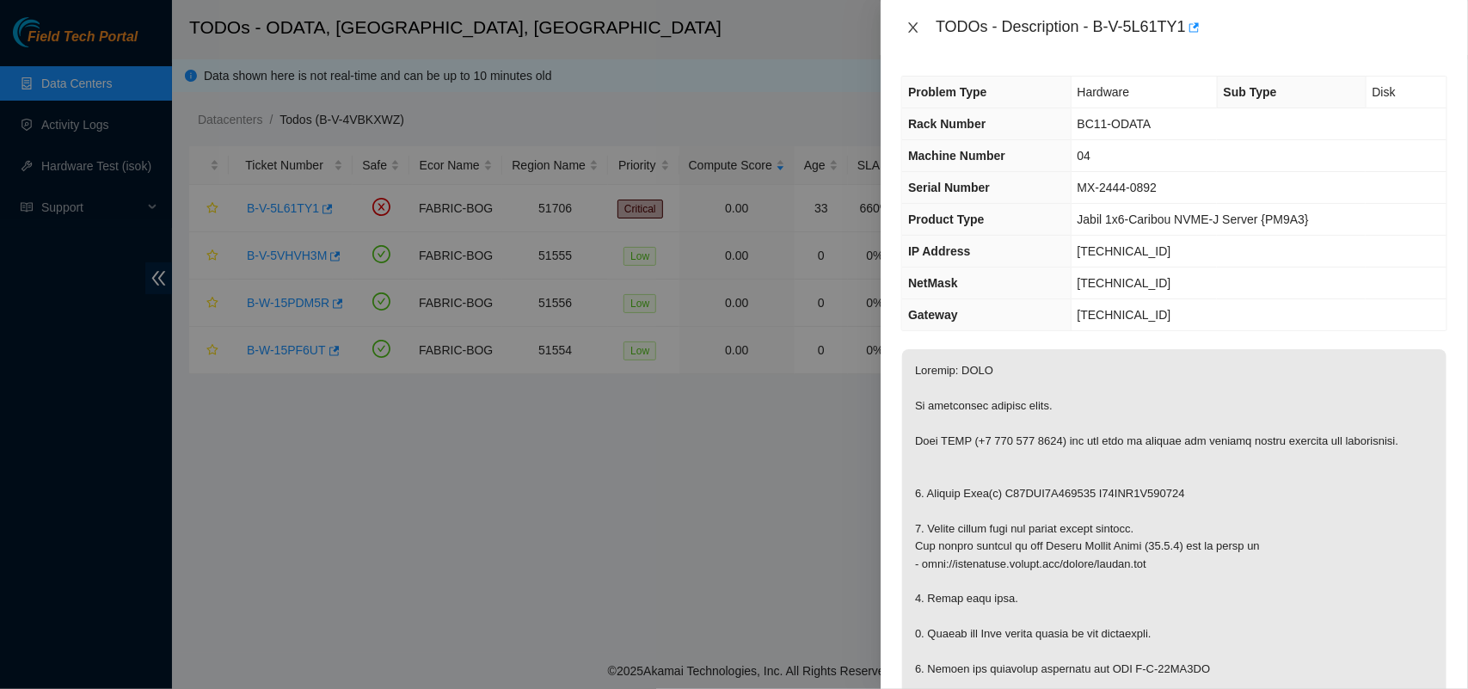
click at [904, 28] on button "Close" at bounding box center [913, 28] width 24 height 16
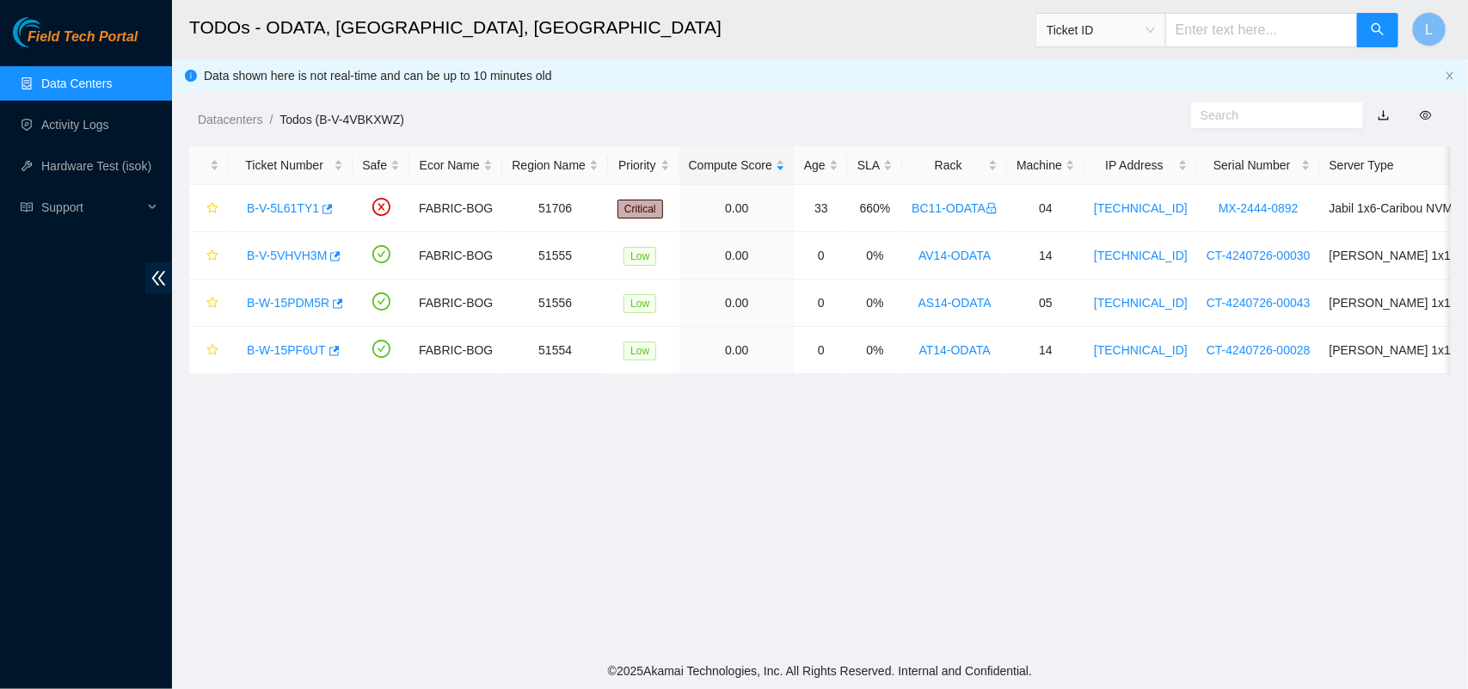
click at [41, 90] on link "Data Centers" at bounding box center [76, 84] width 71 height 14
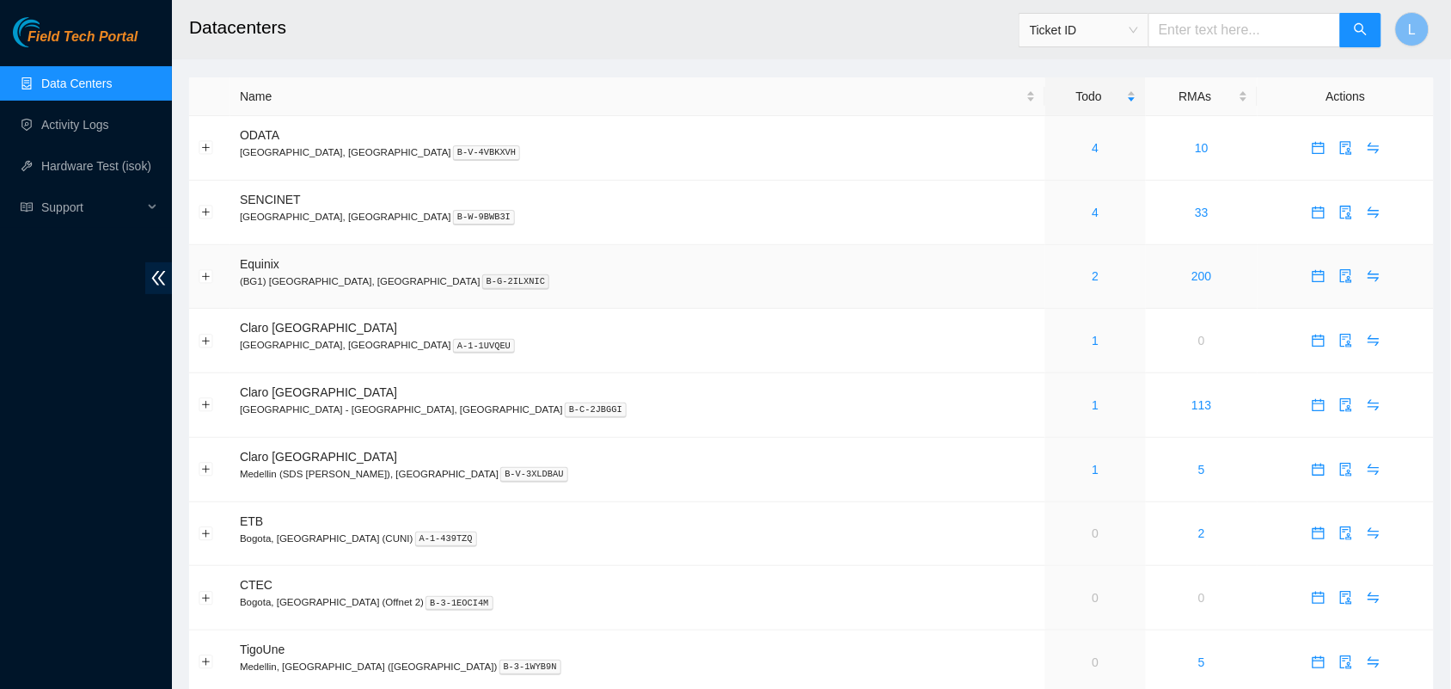
click at [1055, 280] on div "2" at bounding box center [1096, 276] width 82 height 19
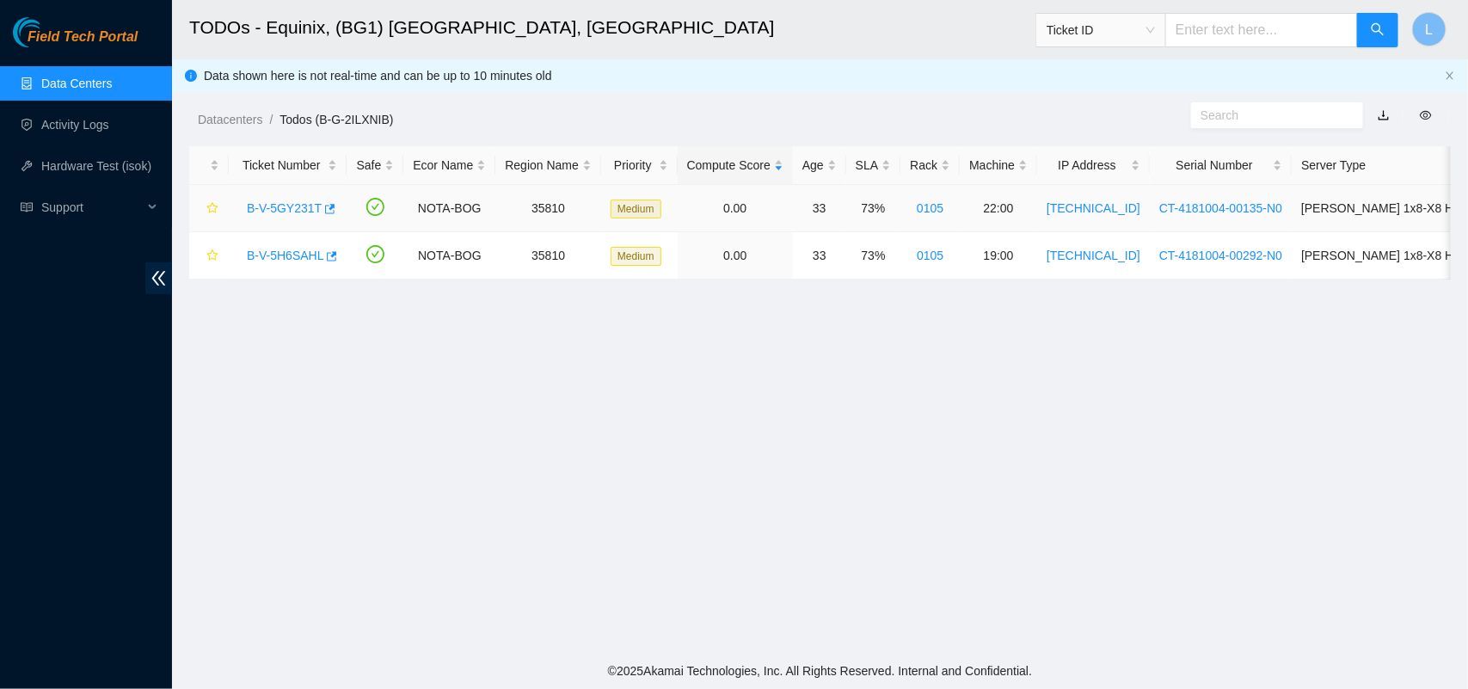
click at [267, 213] on link "B-V-5GY231T" at bounding box center [284, 208] width 75 height 14
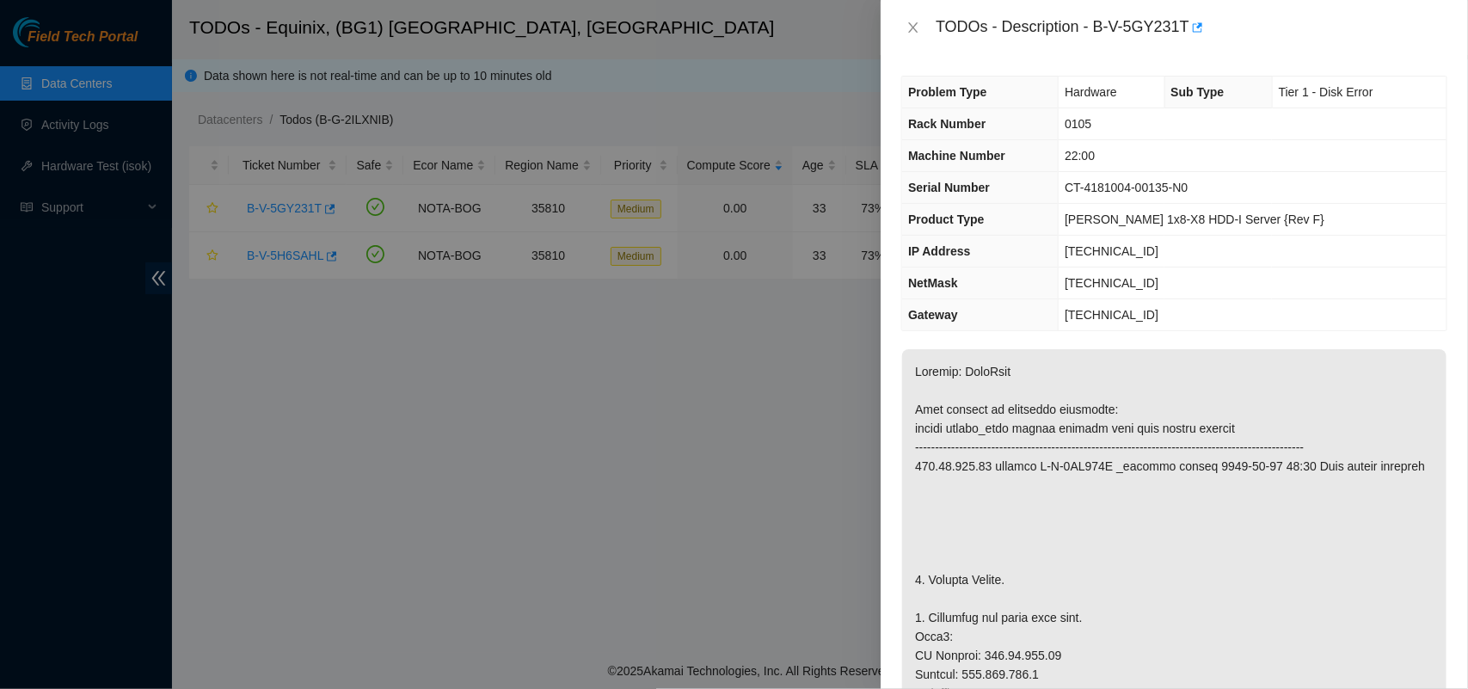
click at [907, 24] on icon "close" at bounding box center [913, 28] width 14 height 14
